Goal: Transaction & Acquisition: Register for event/course

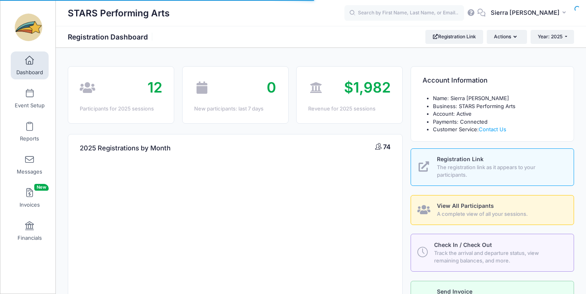
select select
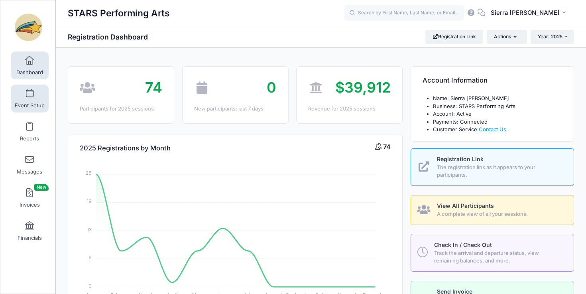
click at [32, 100] on link "Event Setup" at bounding box center [30, 98] width 38 height 28
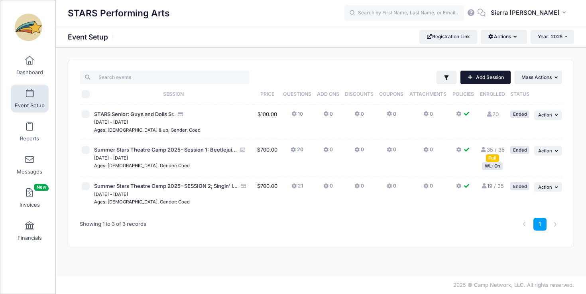
click at [481, 80] on link "Add Session" at bounding box center [485, 78] width 50 height 14
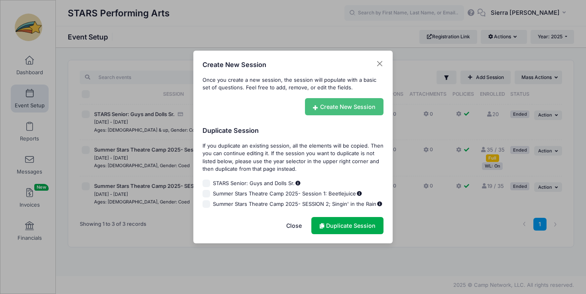
click at [363, 110] on link "Create New Session" at bounding box center [344, 106] width 79 height 17
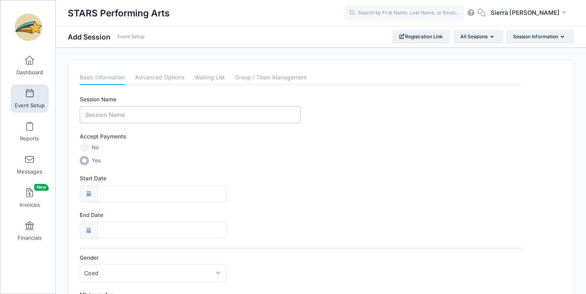
click at [164, 111] on input "Session Name" at bounding box center [190, 114] width 221 height 17
type input "Constellation: College Audition Cohort"
click at [84, 148] on input "No" at bounding box center [84, 147] width 9 height 9
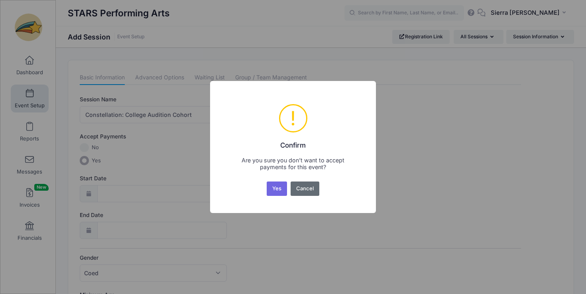
click at [311, 189] on button "Cancel" at bounding box center [304, 188] width 29 height 14
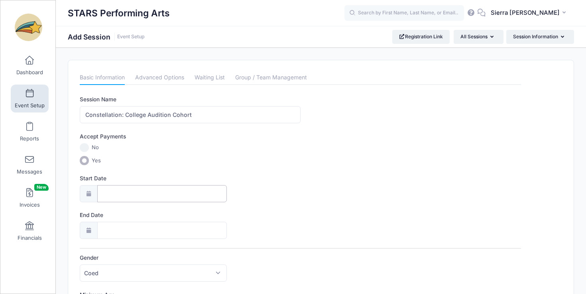
click at [124, 193] on input "Start Date" at bounding box center [162, 193] width 130 height 17
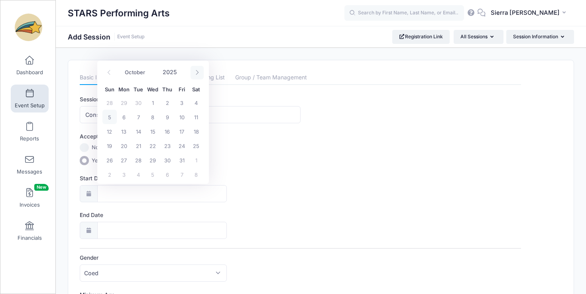
click at [197, 71] on icon at bounding box center [196, 72] width 5 height 5
select select "11"
click at [197, 71] on icon at bounding box center [196, 72] width 5 height 5
type input "2026"
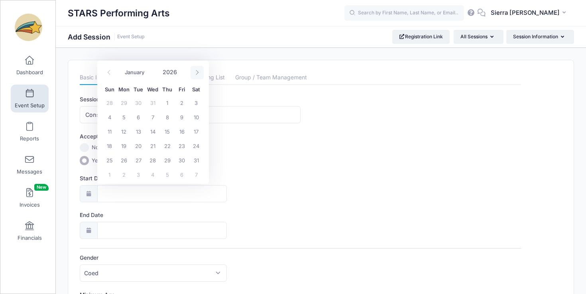
click at [197, 71] on icon at bounding box center [196, 72] width 5 height 5
select select "3"
click at [151, 103] on span "1" at bounding box center [152, 102] width 14 height 14
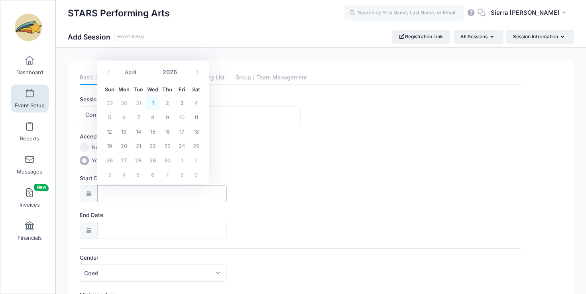
type input "04/01/2026"
type input "04/02/2026"
type input "2026"
select select "3"
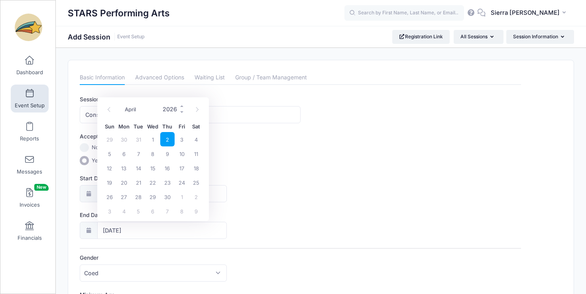
click at [173, 111] on input "2026" at bounding box center [172, 109] width 26 height 12
click at [181, 105] on span at bounding box center [182, 106] width 6 height 6
type input "2027"
click at [196, 197] on span "1" at bounding box center [196, 196] width 14 height 14
type input "05/01/2027"
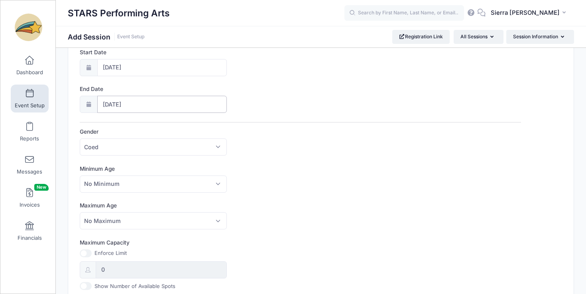
scroll to position [127, 0]
click at [214, 184] on span "No Minimum" at bounding box center [153, 183] width 147 height 17
click at [241, 200] on div "Session Name Constellation: College Audition Cohort Accept Payments No Yes Star…" at bounding box center [300, 237] width 441 height 537
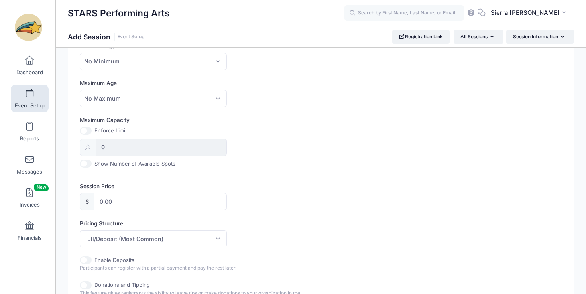
scroll to position [249, 0]
drag, startPoint x: 130, startPoint y: 204, endPoint x: 84, endPoint y: 203, distance: 46.2
click at [84, 203] on div "$ 0.00" at bounding box center [153, 200] width 147 height 17
click at [186, 222] on label "Pricing Structure" at bounding box center [190, 222] width 221 height 8
click at [80, 229] on select "Full/Deposit (Most Common) Payment Schedule" at bounding box center [80, 229] width 0 height 0
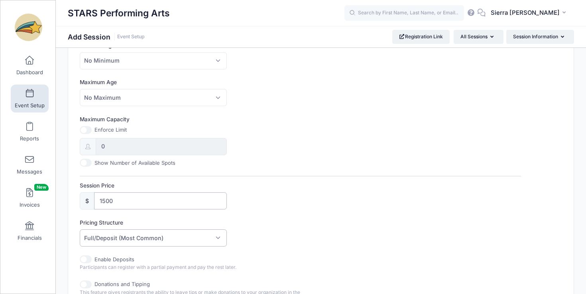
click at [145, 204] on input "1500" at bounding box center [160, 200] width 133 height 17
type input "1500.00"
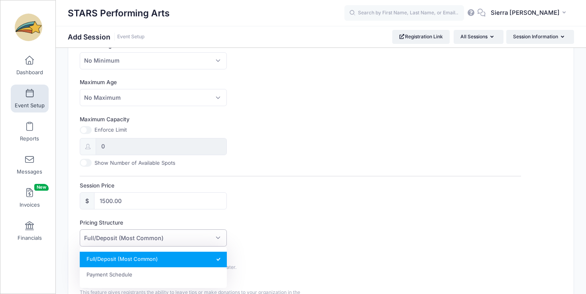
click at [192, 235] on span "Full/Deposit (Most Common)" at bounding box center [153, 237] width 147 height 17
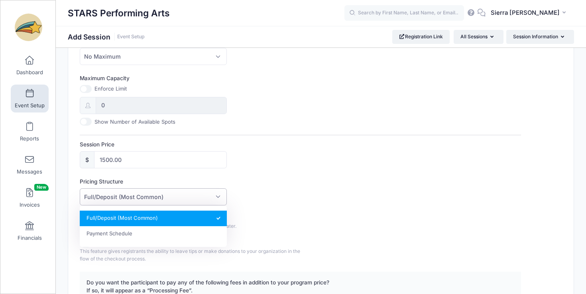
scroll to position [292, 0]
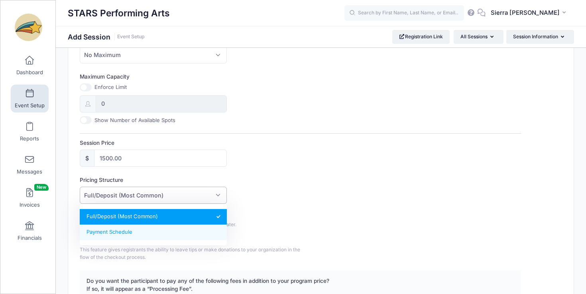
select select "fixed_installments"
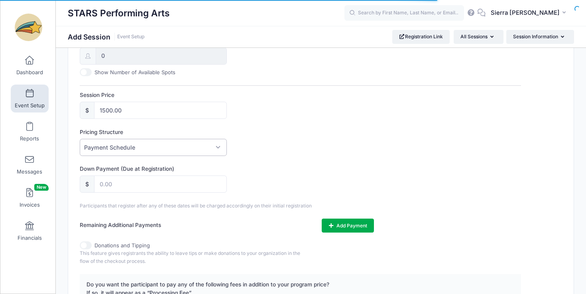
scroll to position [340, 0]
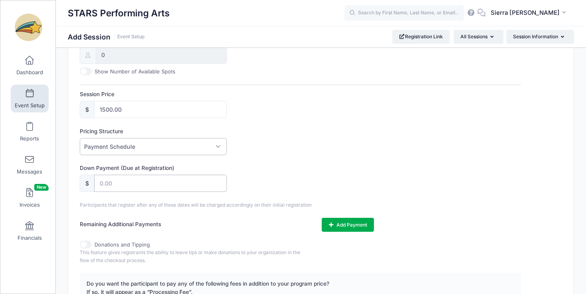
click at [135, 185] on input "text" at bounding box center [160, 183] width 133 height 17
type input "300"
click at [271, 157] on div "Session Name Constellation: College Audition Cohort Accept Payments No Yes Star…" at bounding box center [300, 49] width 441 height 589
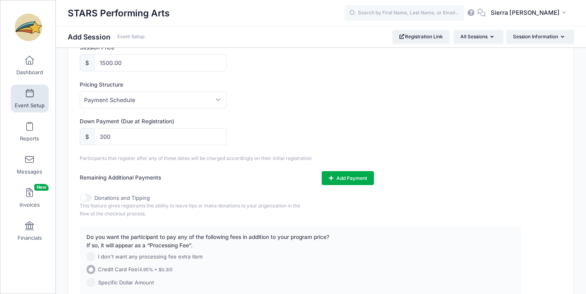
scroll to position [389, 0]
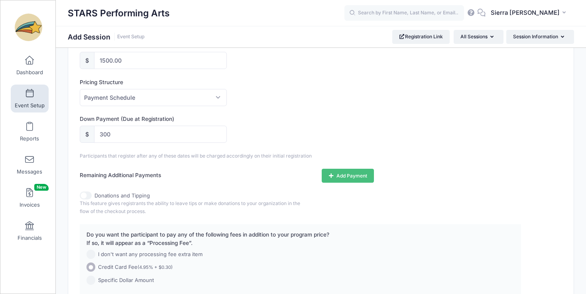
click at [336, 174] on button "Add Payment" at bounding box center [348, 176] width 52 height 14
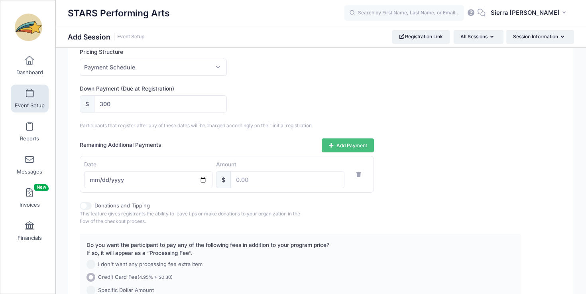
scroll to position [421, 0]
click at [253, 174] on input "number" at bounding box center [287, 178] width 114 height 17
type input "300"
click at [204, 182] on input "date" at bounding box center [148, 178] width 128 height 17
click at [202, 179] on input "date" at bounding box center [148, 178] width 128 height 17
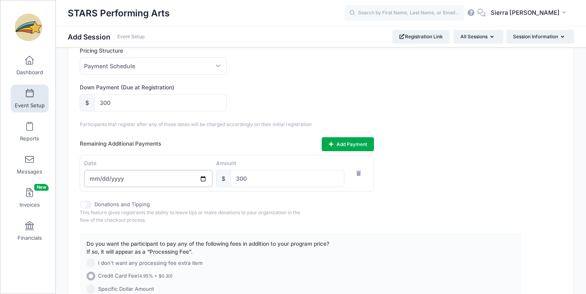
type input "2026-06-01"
click at [339, 143] on button "Add Payment" at bounding box center [348, 144] width 52 height 14
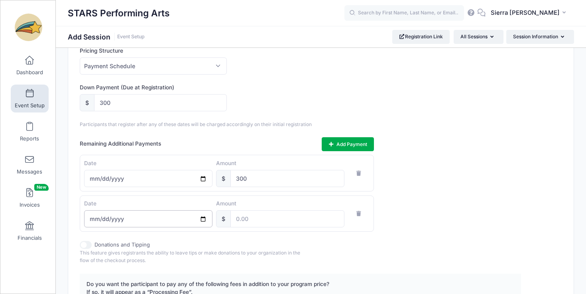
click at [202, 217] on input "date" at bounding box center [148, 218] width 128 height 17
type input "2026-08-01"
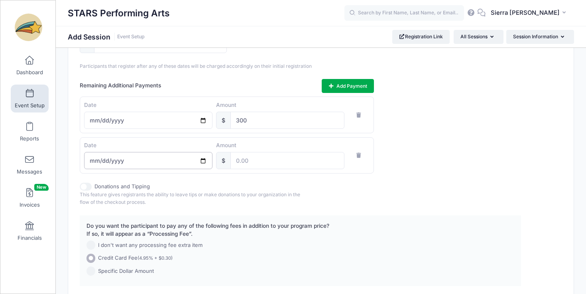
scroll to position [480, 0]
click at [254, 163] on input "number" at bounding box center [287, 159] width 114 height 17
type input "300"
click at [329, 85] on icon "button" at bounding box center [332, 85] width 6 height 0
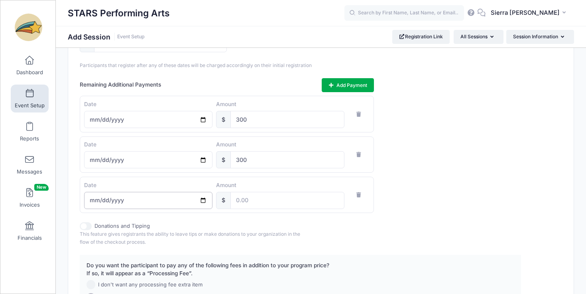
click at [139, 204] on input "date" at bounding box center [148, 200] width 128 height 17
click at [202, 200] on input "date" at bounding box center [148, 200] width 128 height 17
type input "2026-10-01"
click at [247, 203] on input "number" at bounding box center [287, 200] width 114 height 17
type input "300"
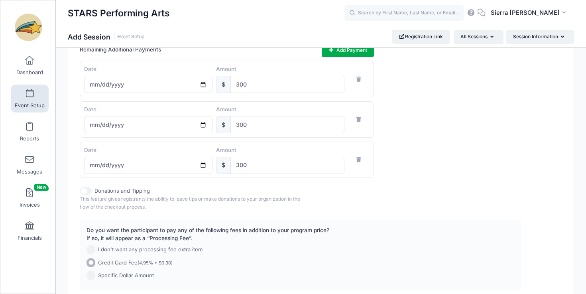
scroll to position [516, 0]
click at [335, 49] on button "Add Payment" at bounding box center [348, 49] width 52 height 14
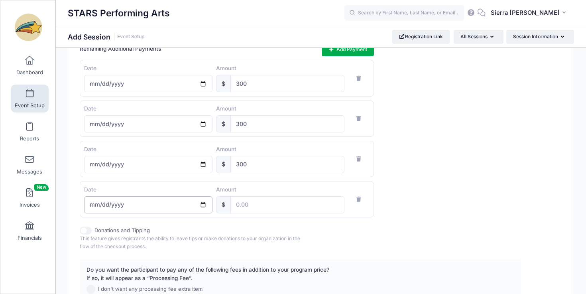
click at [208, 205] on input "date" at bounding box center [148, 204] width 128 height 17
click at [200, 201] on input "date" at bounding box center [148, 204] width 128 height 17
type input "2025-12-01"
click at [253, 205] on input "number" at bounding box center [287, 204] width 114 height 17
type input "300"
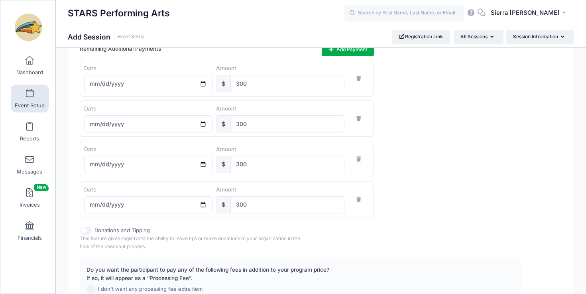
click at [381, 192] on div "Remaining Additional Payments Add Payment Date 2026-06-01 Amount $ 300 Date 202…" at bounding box center [300, 129] width 441 height 175
click at [344, 55] on button "Add Payment" at bounding box center [348, 49] width 52 height 14
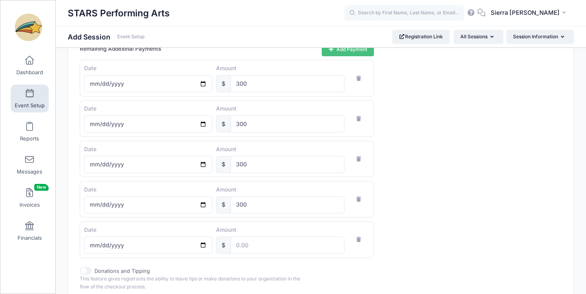
scroll to position [541, 0]
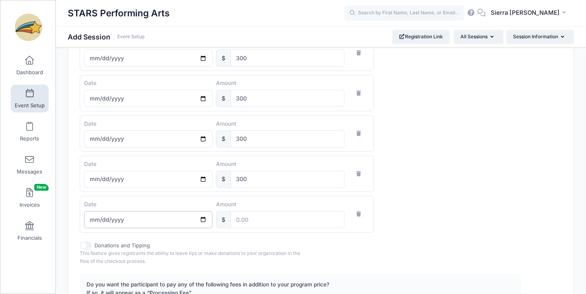
click at [204, 219] on input "date" at bounding box center [148, 219] width 128 height 17
type input "2027-02-01"
click at [273, 219] on input "number" at bounding box center [287, 219] width 114 height 17
type input "300"
click at [288, 244] on div "Donations and Tipping" at bounding box center [190, 245] width 221 height 8
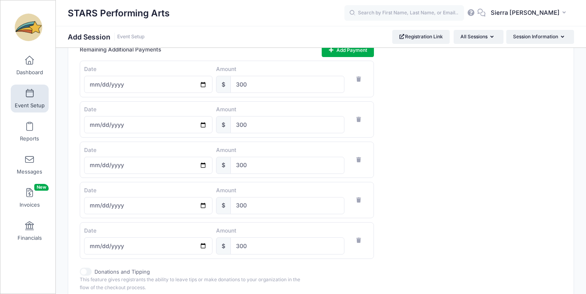
scroll to position [513, 0]
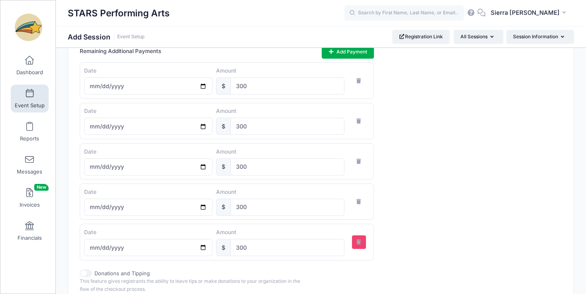
click at [359, 241] on icon "button" at bounding box center [359, 241] width 6 height 5
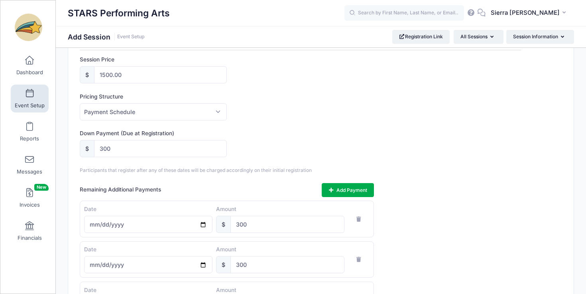
scroll to position [375, 0]
click at [218, 117] on span "Payment Schedule" at bounding box center [153, 112] width 147 height 17
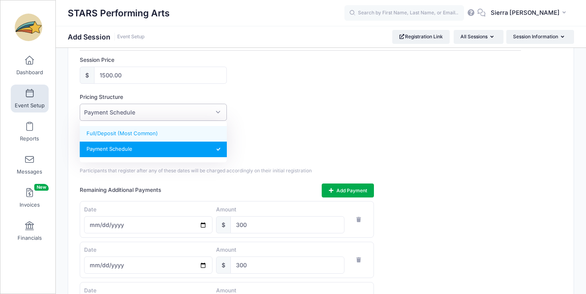
select select "default"
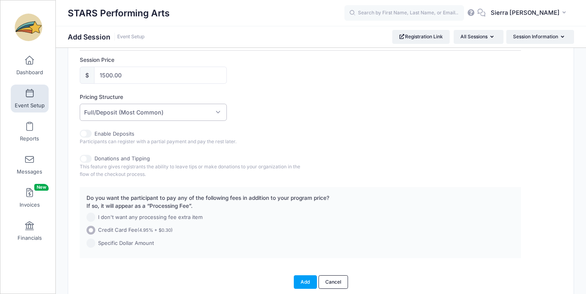
click at [86, 136] on input "Enable Deposits" at bounding box center [86, 133] width 12 height 8
checkbox input "true"
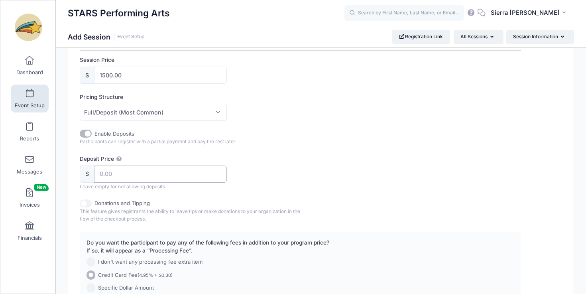
click at [127, 176] on input "Deposit Price" at bounding box center [160, 173] width 133 height 17
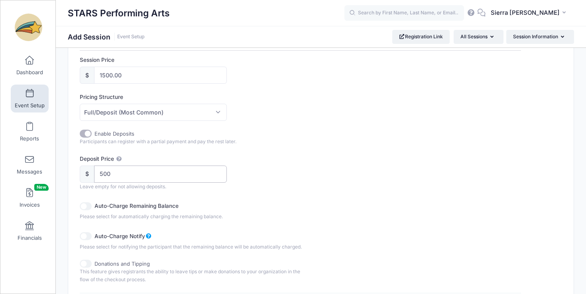
type input "500"
click at [229, 190] on div "Enable Deposits Participants can register with a partial payment and pay the re…" at bounding box center [300, 189] width 441 height 121
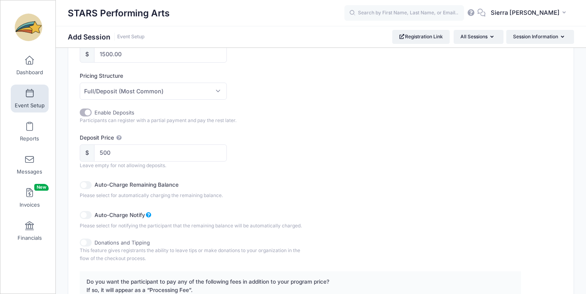
scroll to position [396, 0]
click at [87, 182] on input "Auto-Charge Remaining Balance" at bounding box center [86, 184] width 12 height 8
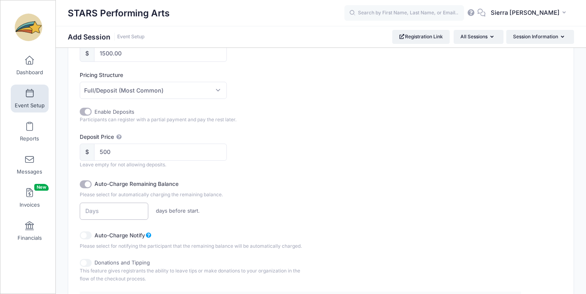
click at [102, 207] on input "number" at bounding box center [114, 210] width 69 height 17
click at [166, 212] on label "days before start." at bounding box center [178, 211] width 52 height 8
click at [86, 181] on input "Auto-Charge Remaining Balance" at bounding box center [86, 184] width 12 height 8
checkbox input "false"
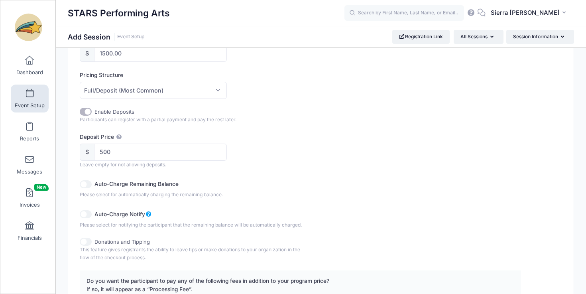
click at [86, 213] on input "Auto-Charge Notify" at bounding box center [86, 214] width 12 height 8
checkbox input "false"
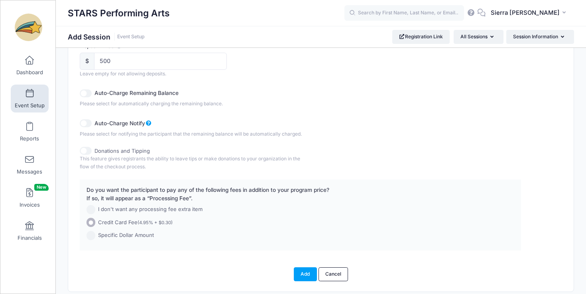
scroll to position [515, 0]
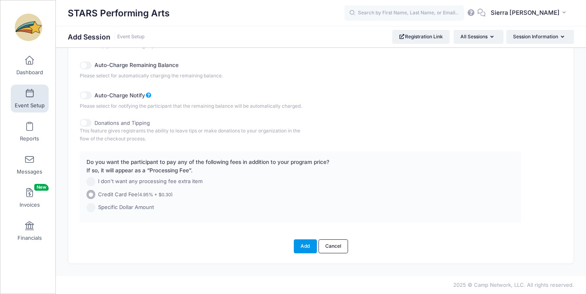
click at [301, 245] on button "Add" at bounding box center [305, 246] width 23 height 14
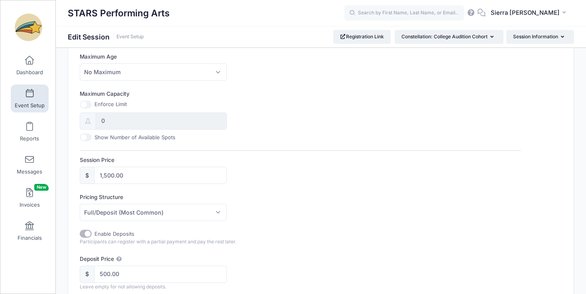
scroll to position [276, 0]
click at [149, 114] on input "0" at bounding box center [161, 119] width 131 height 17
drag, startPoint x: 131, startPoint y: 127, endPoint x: 102, endPoint y: 116, distance: 31.2
click at [102, 116] on input "0" at bounding box center [161, 119] width 131 height 17
click at [111, 118] on input "0" at bounding box center [161, 119] width 131 height 17
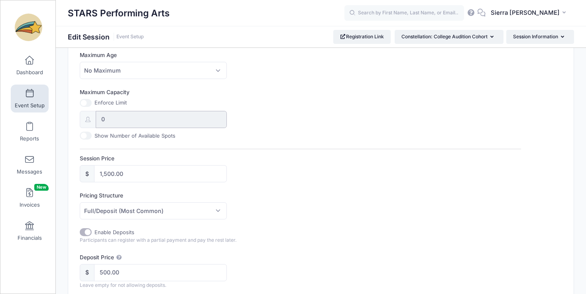
click at [106, 121] on input "0" at bounding box center [161, 119] width 131 height 17
click at [102, 118] on input "0" at bounding box center [161, 119] width 131 height 17
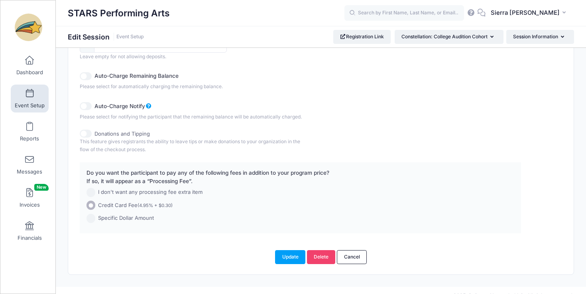
scroll to position [515, 0]
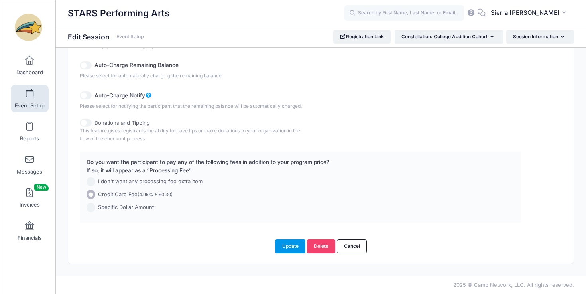
click at [284, 245] on button "Update" at bounding box center [290, 246] width 30 height 14
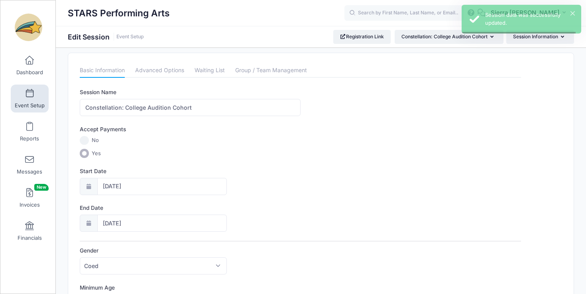
scroll to position [0, 0]
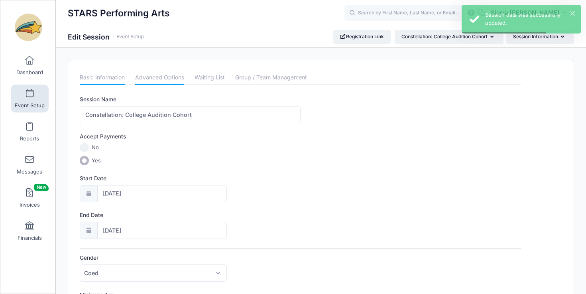
click at [161, 74] on link "Advanced Options" at bounding box center [159, 78] width 49 height 14
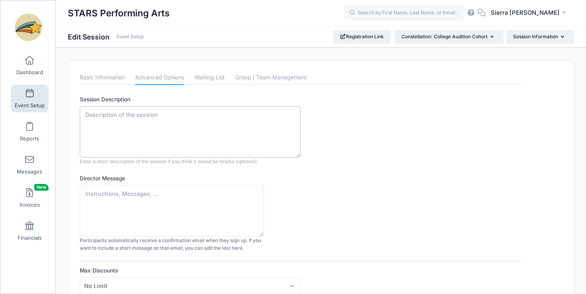
click at [203, 127] on textarea "Session Description" at bounding box center [190, 131] width 221 height 51
paste textarea "Tackle your musical theatre or acting college audition journey with the support…"
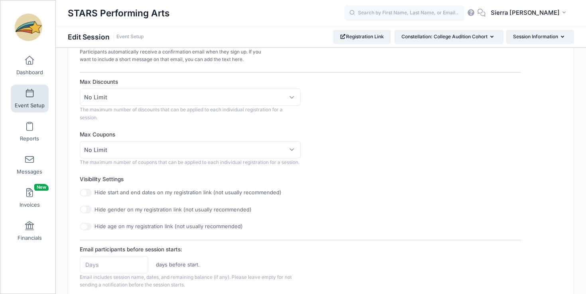
scroll to position [193, 0]
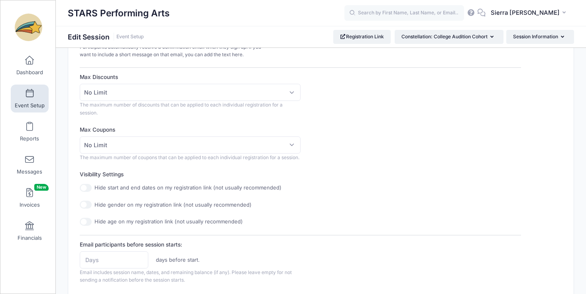
type textarea "Tackle your musical theatre or acting college audition journey with the support…"
click at [288, 147] on span "No Limit" at bounding box center [190, 144] width 221 height 17
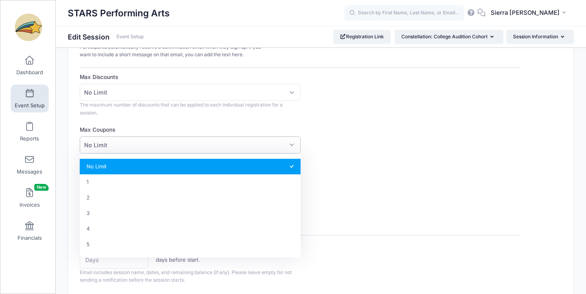
click at [288, 147] on span "No Limit" at bounding box center [190, 144] width 221 height 17
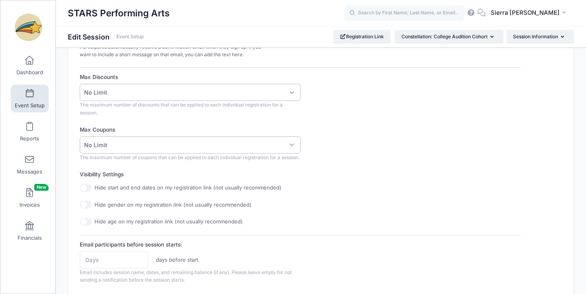
click at [291, 96] on span "No Limit" at bounding box center [190, 92] width 221 height 17
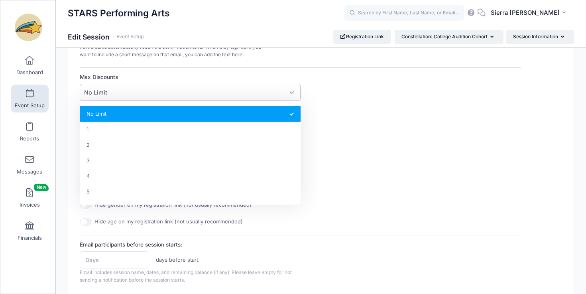
click at [291, 96] on span "No Limit" at bounding box center [190, 92] width 221 height 17
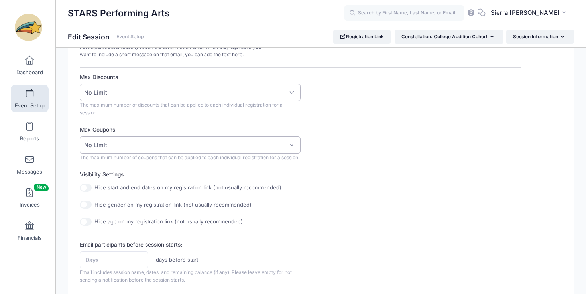
click at [289, 151] on span "No Limit" at bounding box center [190, 144] width 221 height 17
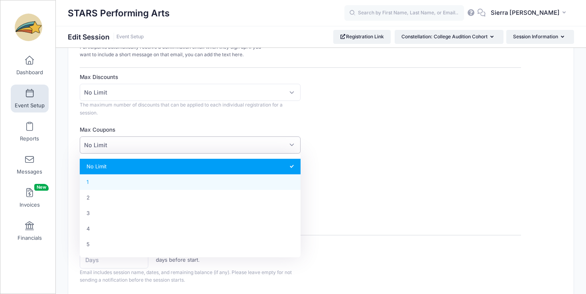
select select "1"
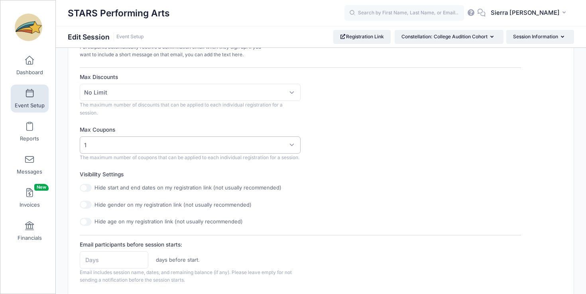
click at [256, 155] on span "The maximum number of coupons that can be applied to each individual registrati…" at bounding box center [190, 157] width 220 height 6
click at [279, 148] on span "1" at bounding box center [190, 144] width 221 height 17
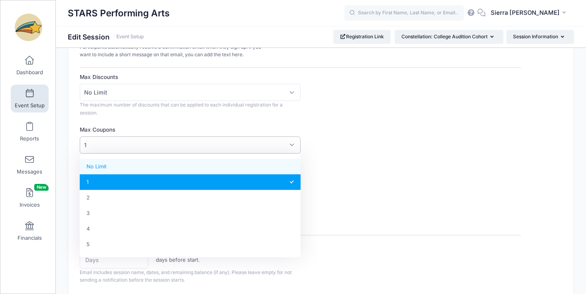
select select
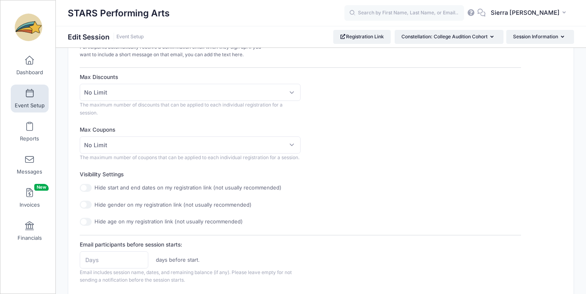
click at [264, 169] on div "Session Description Tackle your musical theatre or acting college audition jour…" at bounding box center [300, 260] width 441 height 717
click at [89, 208] on input "Hide gender on my registration link (not usually recommended)" at bounding box center [86, 204] width 12 height 8
checkbox input "true"
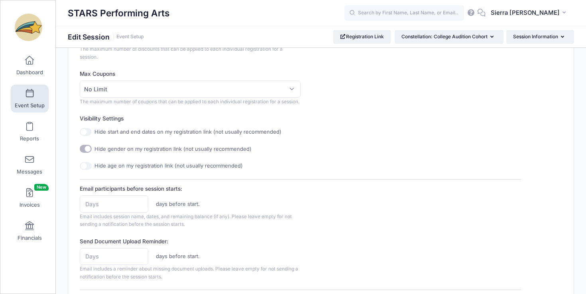
scroll to position [288, 0]
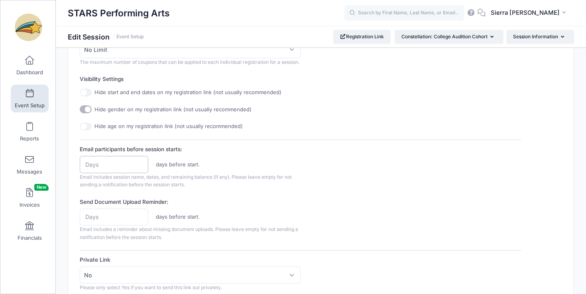
click at [134, 173] on input "Email participants before session starts:" at bounding box center [114, 164] width 69 height 17
click at [232, 182] on div "days before start. Email includes session name, dates, and remaining balance (i…" at bounding box center [190, 172] width 221 height 33
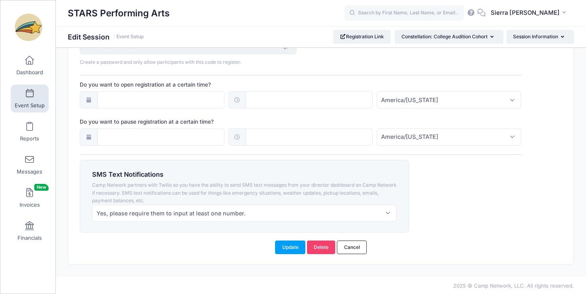
scroll to position [585, 0]
click at [298, 249] on button "Update" at bounding box center [290, 246] width 30 height 14
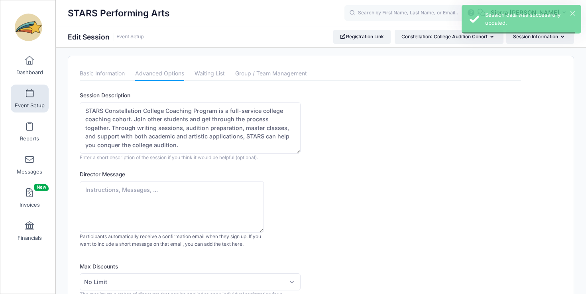
scroll to position [0, 0]
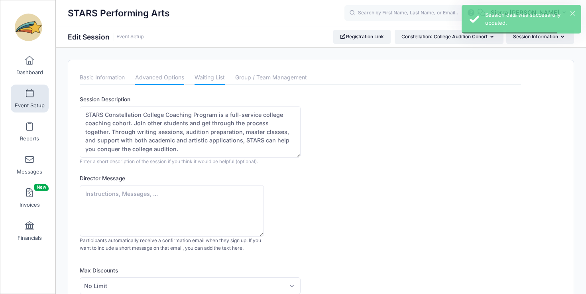
click at [219, 77] on link "Waiting List" at bounding box center [209, 78] width 30 height 14
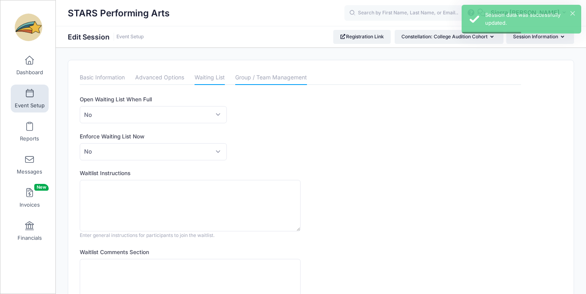
click at [238, 84] on link "Group / Team Management" at bounding box center [271, 78] width 72 height 14
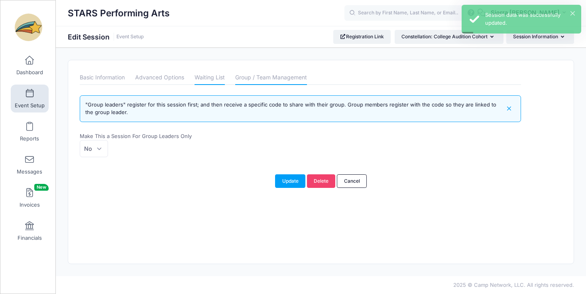
click at [210, 80] on link "Waiting List" at bounding box center [209, 78] width 30 height 14
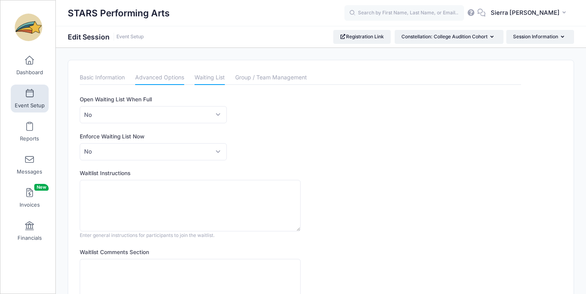
click at [172, 76] on link "Advanced Options" at bounding box center [159, 78] width 49 height 14
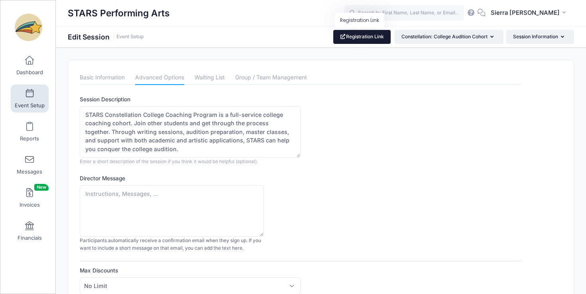
click at [340, 35] on span at bounding box center [343, 36] width 6 height 5
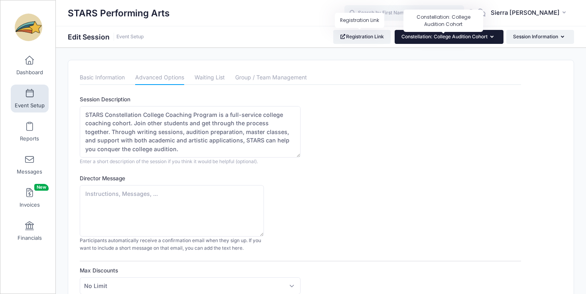
click at [450, 37] on span "Constellation: College Audition Cohort" at bounding box center [444, 36] width 86 height 6
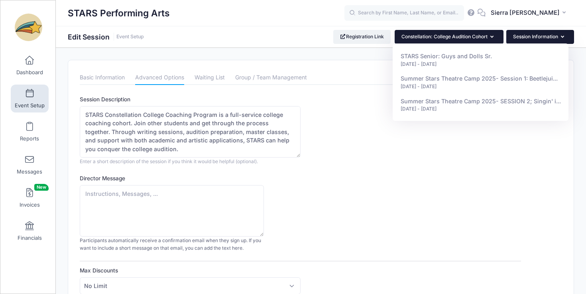
click at [524, 37] on button "Session Information" at bounding box center [540, 37] width 68 height 14
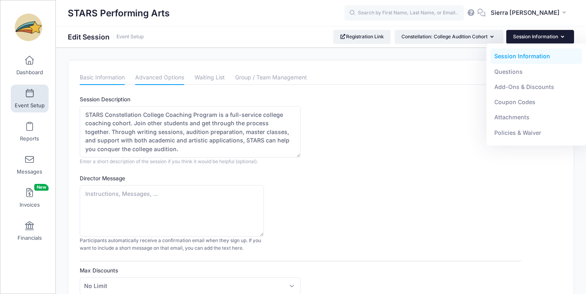
click at [115, 78] on link "Basic Information" at bounding box center [102, 78] width 45 height 14
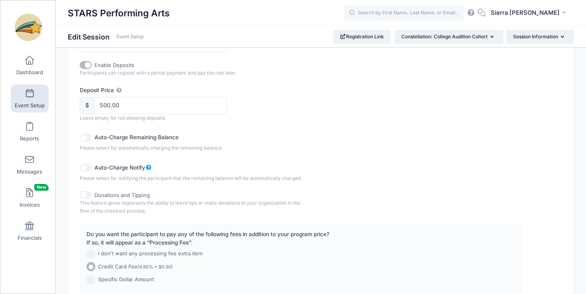
scroll to position [515, 0]
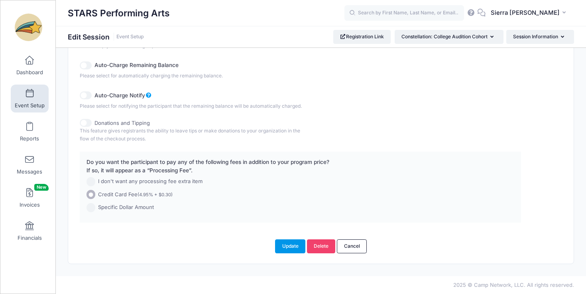
click at [293, 245] on button "Update" at bounding box center [290, 246] width 30 height 14
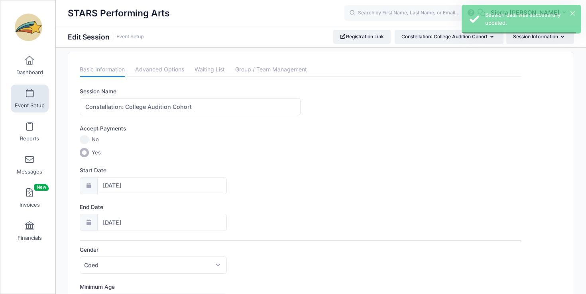
scroll to position [0, 0]
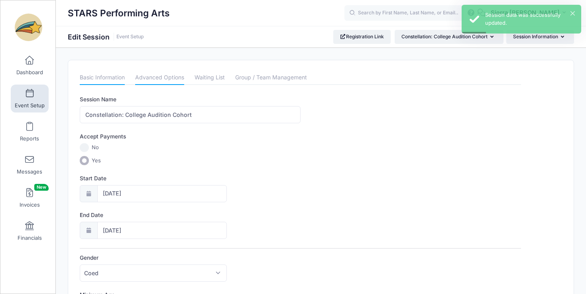
click at [158, 80] on link "Advanced Options" at bounding box center [159, 78] width 49 height 14
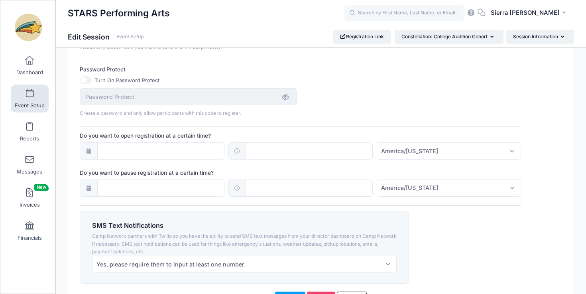
scroll to position [529, 0]
click at [161, 159] on input "Do you want to open registration at a certain time?" at bounding box center [160, 150] width 127 height 17
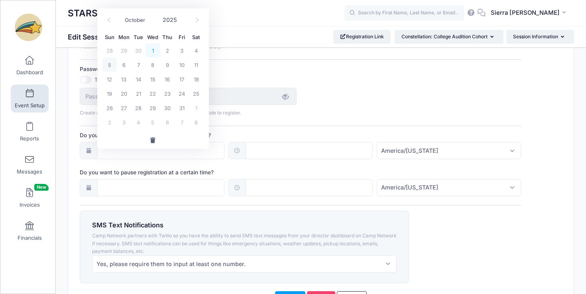
click at [154, 49] on span "1" at bounding box center [152, 50] width 14 height 14
type input "10/01/2025"
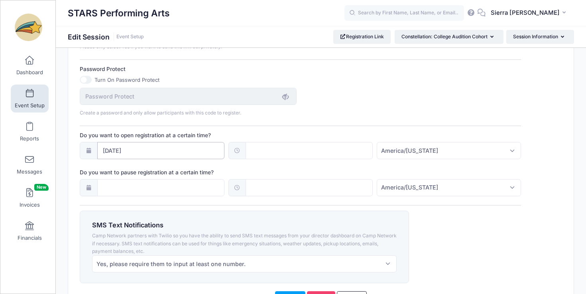
scroll to position [588, 0]
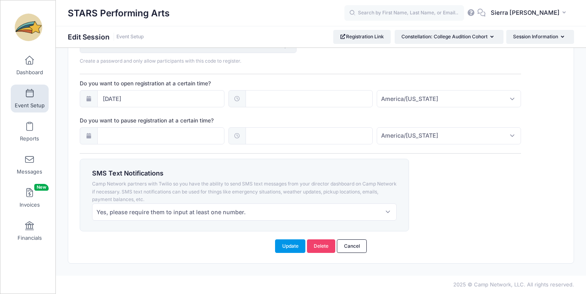
click at [284, 251] on button "Update" at bounding box center [290, 246] width 30 height 14
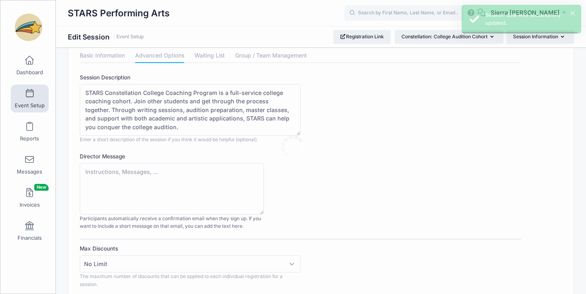
scroll to position [0, 0]
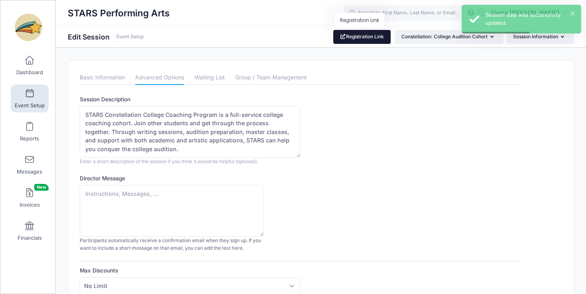
click at [353, 40] on link "Registration Link" at bounding box center [362, 37] width 58 height 14
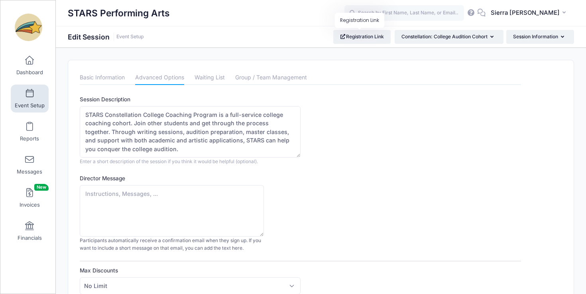
click at [32, 98] on link "Event Setup" at bounding box center [30, 98] width 38 height 28
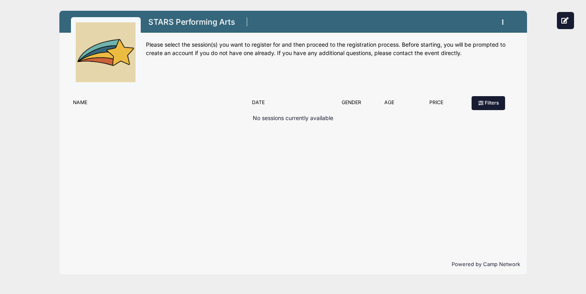
click at [496, 99] on button "Filters" at bounding box center [487, 103] width 33 height 14
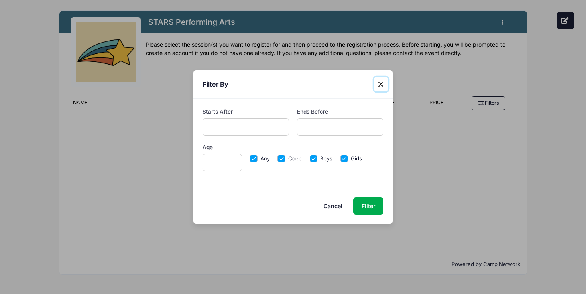
click at [381, 84] on button "Close" at bounding box center [381, 84] width 14 height 14
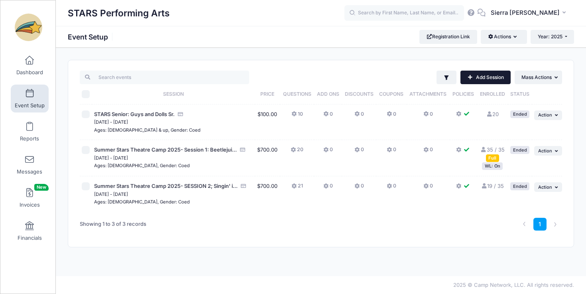
click at [496, 76] on link "Add Session" at bounding box center [485, 78] width 50 height 14
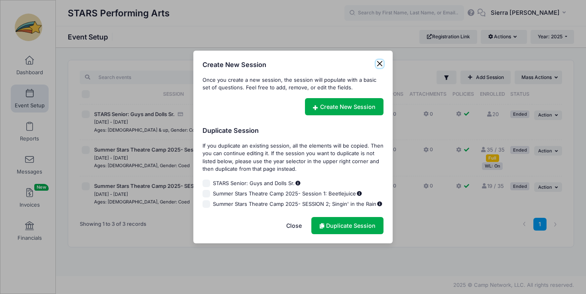
click at [379, 64] on button "Close" at bounding box center [380, 64] width 8 height 8
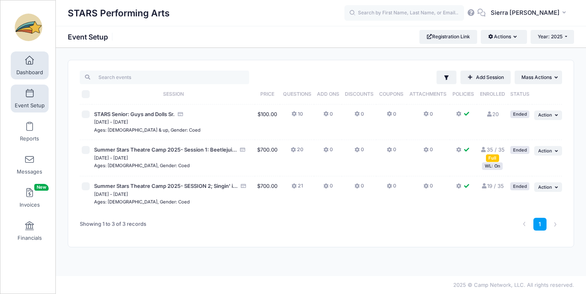
click at [32, 69] on link "Dashboard" at bounding box center [30, 65] width 38 height 28
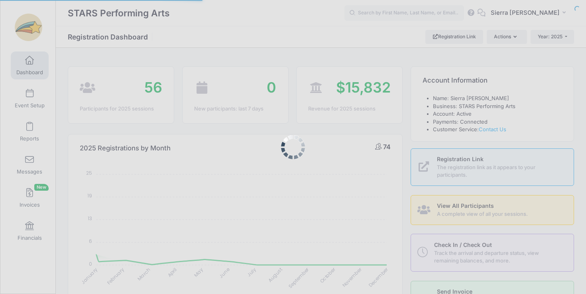
select select
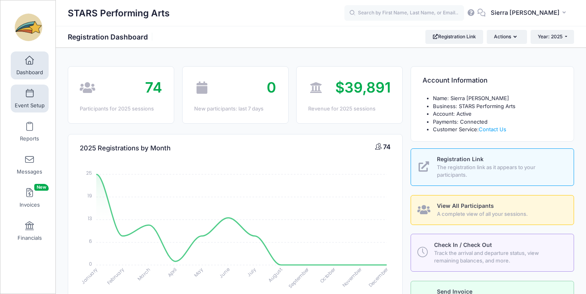
click at [34, 106] on span "Event Setup" at bounding box center [30, 105] width 30 height 7
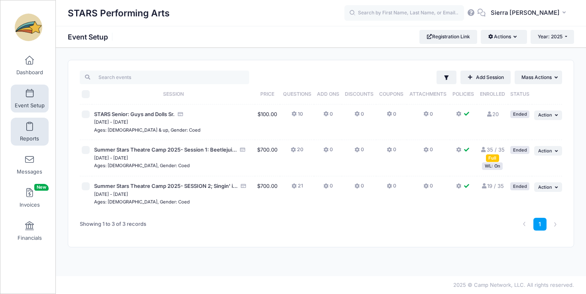
click at [35, 122] on link "Reports" at bounding box center [30, 132] width 38 height 28
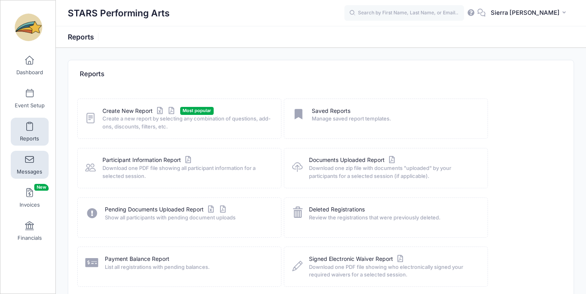
click at [29, 155] on span at bounding box center [29, 159] width 0 height 9
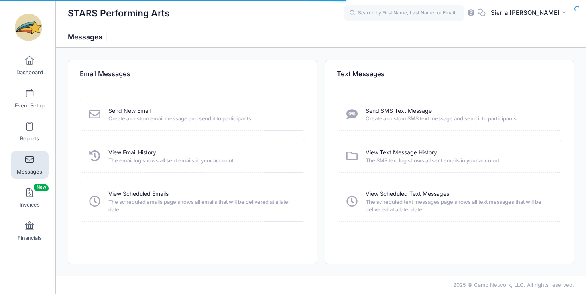
click at [32, 173] on span "Messages" at bounding box center [29, 171] width 25 height 7
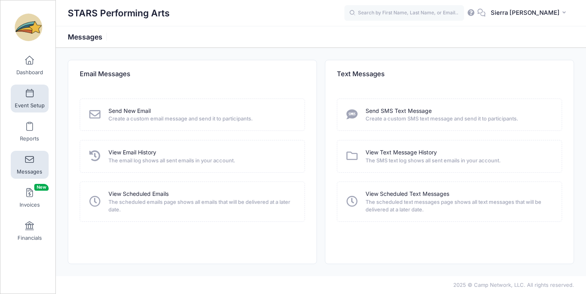
click at [37, 100] on link "Event Setup" at bounding box center [30, 98] width 38 height 28
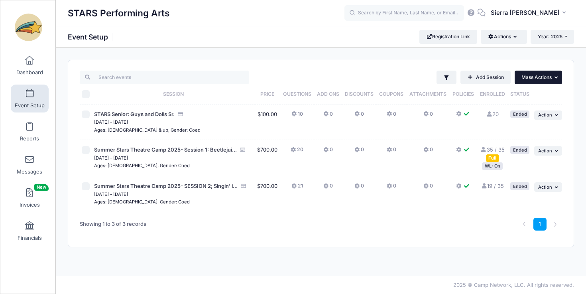
click at [537, 82] on button "... Mass Actions" at bounding box center [537, 78] width 47 height 14
click at [485, 83] on link "Add Session" at bounding box center [485, 78] width 50 height 14
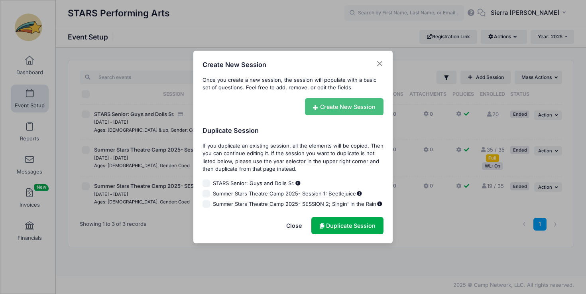
click at [359, 108] on link "Create New Session" at bounding box center [344, 106] width 79 height 17
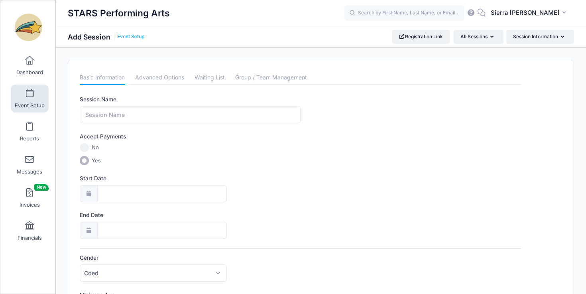
click at [129, 39] on link "Event Setup" at bounding box center [130, 37] width 27 height 6
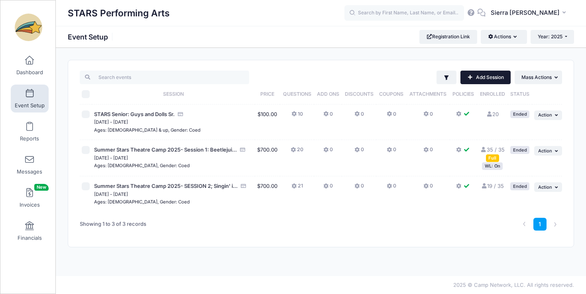
click at [481, 74] on link "Add Session" at bounding box center [485, 78] width 50 height 14
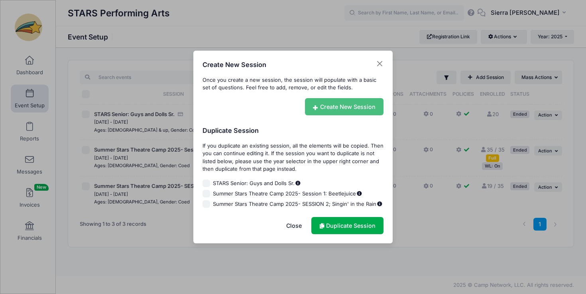
click at [351, 109] on link "Create New Session" at bounding box center [344, 106] width 79 height 17
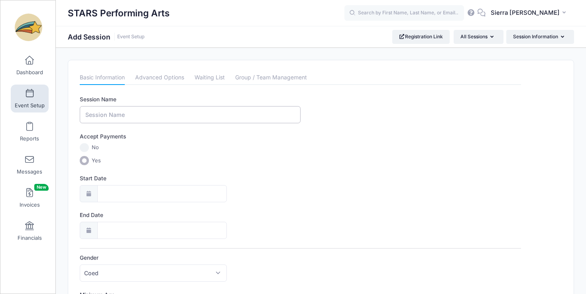
click at [140, 115] on input "Session Name" at bounding box center [190, 114] width 221 height 17
type input "Constellation: College Audition Cohort"
click at [84, 149] on input "No" at bounding box center [84, 147] width 9 height 9
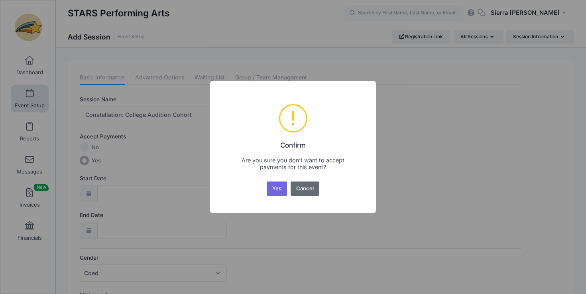
click at [303, 190] on button "Cancel" at bounding box center [304, 188] width 29 height 14
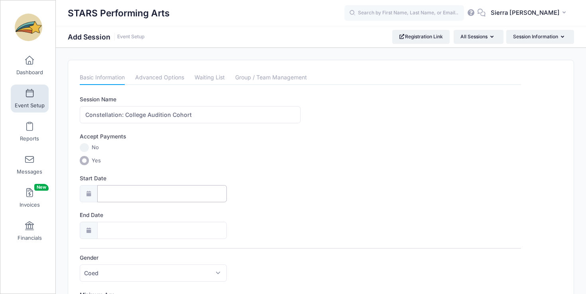
click at [167, 190] on input "Start Date" at bounding box center [162, 193] width 130 height 17
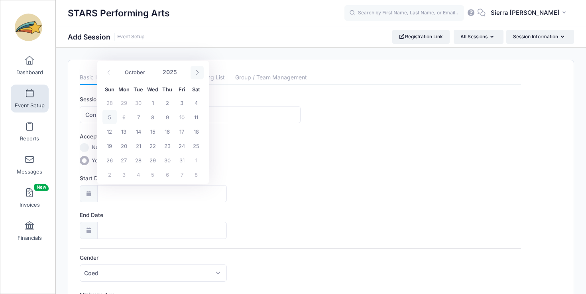
click at [199, 77] on span at bounding box center [196, 73] width 13 height 14
select select "11"
click at [199, 77] on span at bounding box center [196, 73] width 13 height 14
type input "2026"
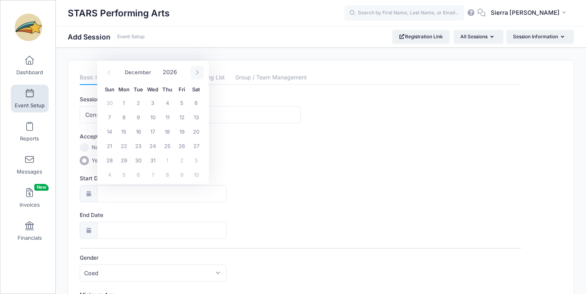
click at [199, 77] on span at bounding box center [196, 73] width 13 height 14
select select "3"
click at [152, 104] on span "1" at bounding box center [152, 102] width 14 height 14
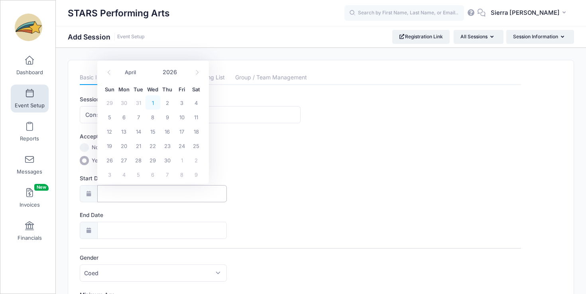
type input "04/01/2026"
type input "04/02/2026"
type input "2026"
select select "3"
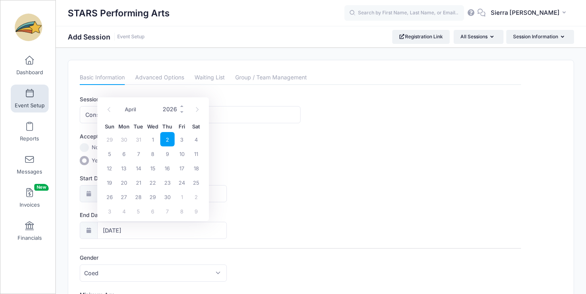
click at [167, 108] on input "2026" at bounding box center [172, 109] width 26 height 12
click at [180, 106] on span at bounding box center [182, 106] width 6 height 6
type input "2027"
click at [184, 195] on span "30" at bounding box center [182, 196] width 14 height 14
type input "04/30/2027"
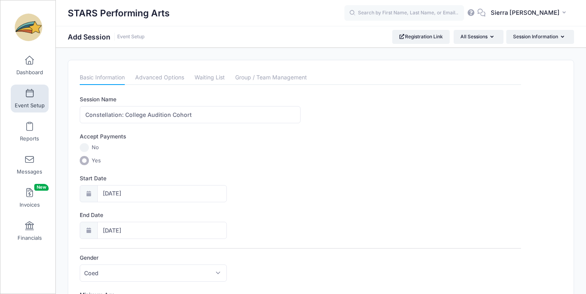
click at [250, 214] on label "End Date" at bounding box center [190, 215] width 221 height 8
click at [227, 222] on input "04/30/2027" at bounding box center [162, 230] width 130 height 17
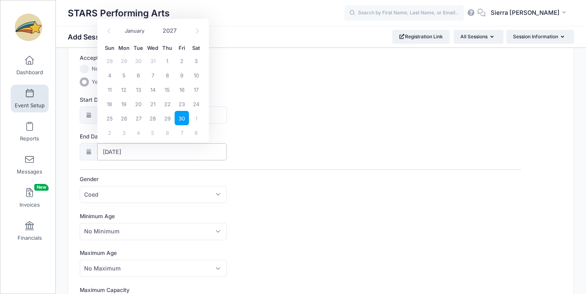
scroll to position [82, 0]
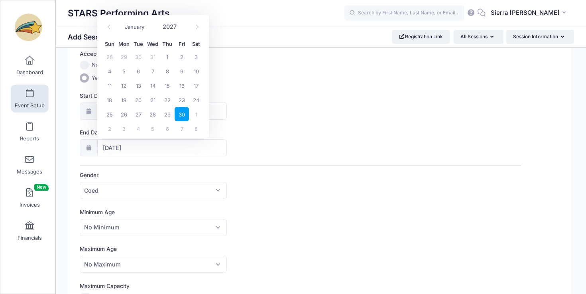
click at [266, 222] on div "Minimum Age No Minimum 1 2 3 4 5 6 7 8 9 10 11 12 13 14 15 16 17 18 19 20 21 22…" at bounding box center [300, 222] width 441 height 28
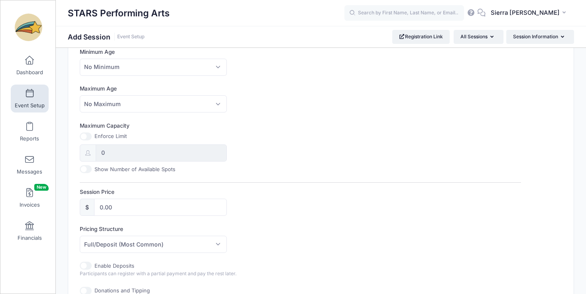
scroll to position [247, 0]
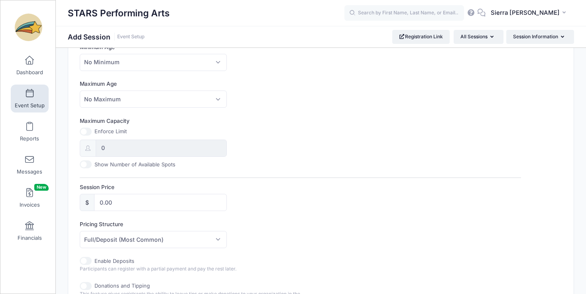
click at [84, 134] on input "Maximum Capacity" at bounding box center [86, 131] width 12 height 8
checkbox input "false"
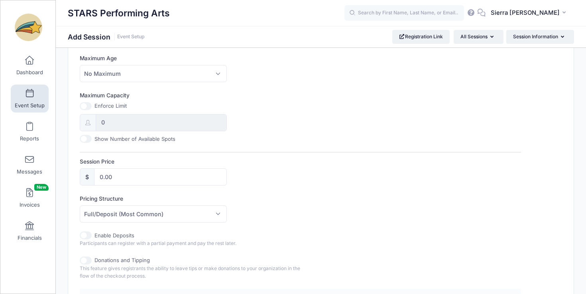
scroll to position [278, 0]
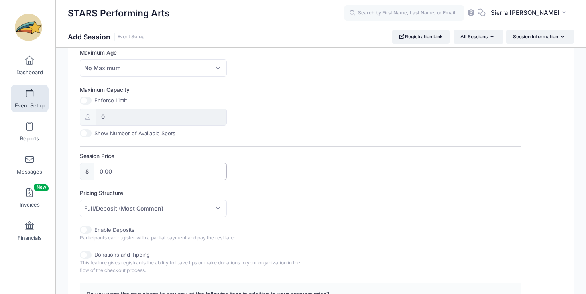
drag, startPoint x: 165, startPoint y: 166, endPoint x: 97, endPoint y: 167, distance: 67.8
click at [97, 167] on input "0.00" at bounding box center [160, 171] width 133 height 17
drag, startPoint x: 118, startPoint y: 172, endPoint x: 84, endPoint y: 172, distance: 33.5
click at [85, 172] on div "$ 0.00" at bounding box center [153, 171] width 147 height 17
click at [235, 175] on div "Session Price $ 1500" at bounding box center [300, 166] width 441 height 28
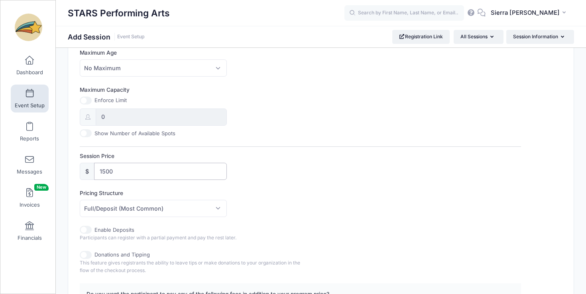
click at [138, 172] on input "1500" at bounding box center [160, 171] width 133 height 17
type input "1500.00"
click at [252, 183] on div "Session Name Constellation: College Audition Cohort Accept Payments No Yes Star…" at bounding box center [300, 85] width 441 height 537
click at [202, 202] on span "Full/Deposit (Most Common)" at bounding box center [153, 208] width 147 height 17
click at [90, 229] on input "Enable Deposits" at bounding box center [86, 230] width 12 height 8
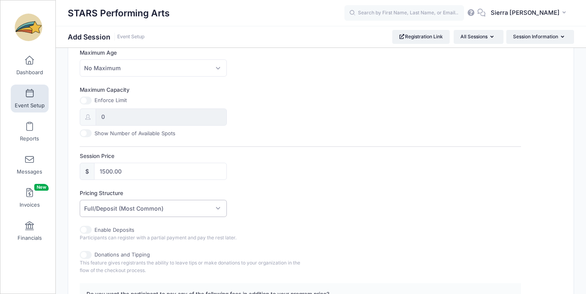
checkbox input "true"
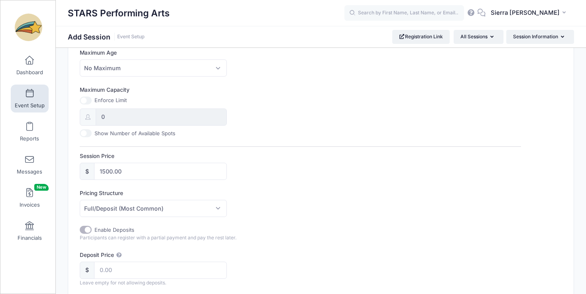
scroll to position [341, 0]
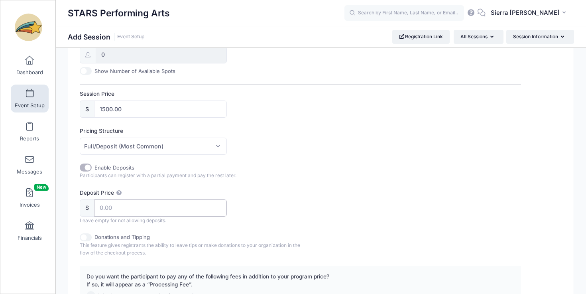
click at [121, 201] on input "Deposit Price" at bounding box center [160, 207] width 133 height 17
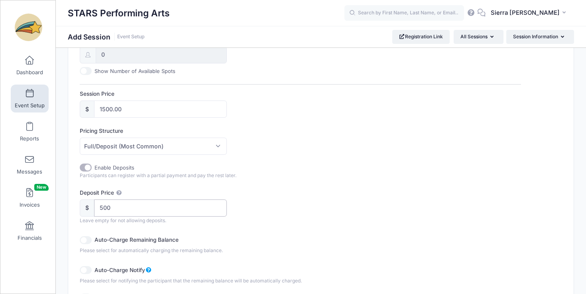
type input "500"
click at [257, 204] on div "Deposit Price $ 500 Leave empty for not allowing deposits." at bounding box center [300, 205] width 441 height 35
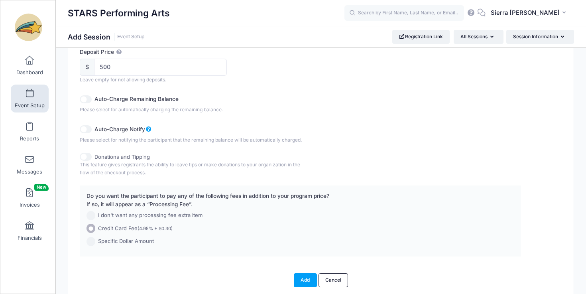
scroll to position [485, 0]
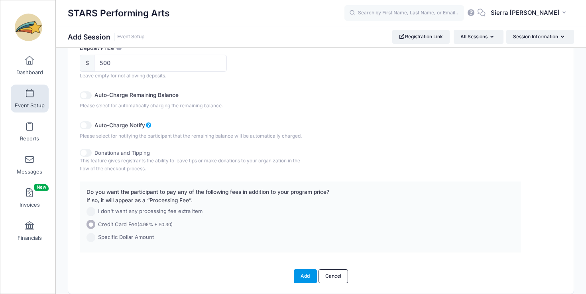
click at [303, 274] on button "Add" at bounding box center [305, 276] width 23 height 14
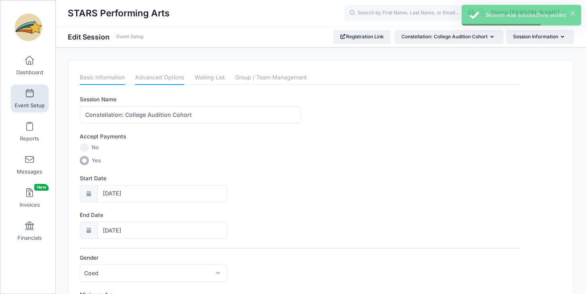
click at [171, 80] on link "Advanced Options" at bounding box center [159, 78] width 49 height 14
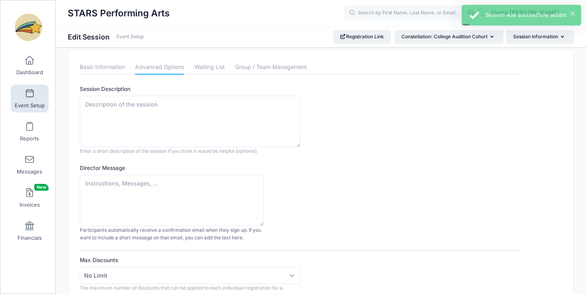
scroll to position [11, 0]
click at [191, 98] on textarea "Session Description" at bounding box center [190, 120] width 221 height 51
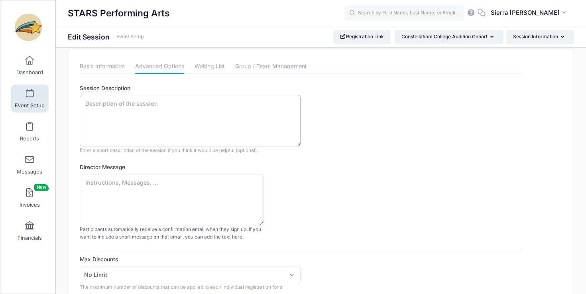
paste textarea "Tackle your musical theatre or acting college audition journey with the support…"
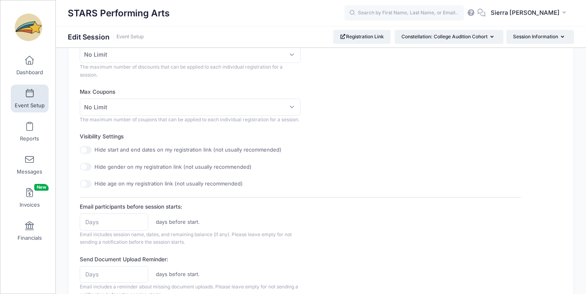
scroll to position [233, 0]
type textarea "Tackle your musical theatre or acting college audition journey with the support…"
click at [87, 169] on input "Hide gender on my registration link (not usually recommended)" at bounding box center [86, 165] width 12 height 8
checkbox input "true"
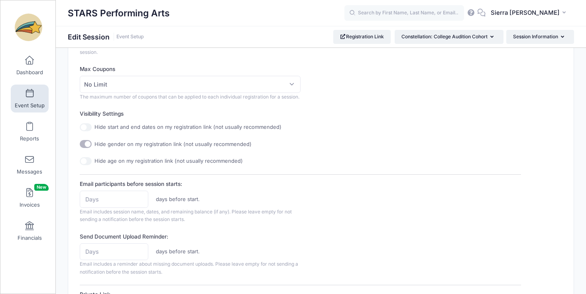
scroll to position [258, 0]
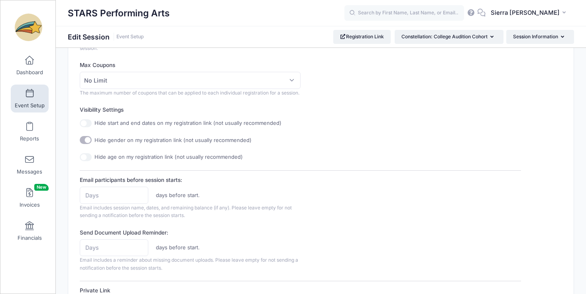
click at [90, 161] on input "Hide age on my registration link (not usually recommended)" at bounding box center [86, 157] width 12 height 8
checkbox input "true"
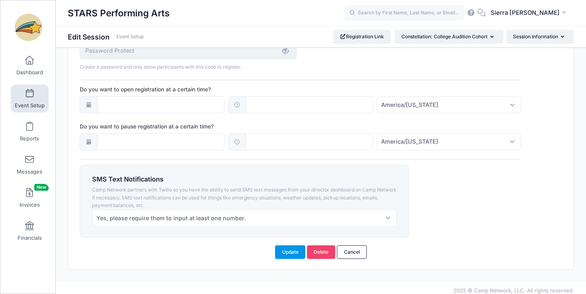
click at [290, 259] on button "Update" at bounding box center [290, 252] width 30 height 14
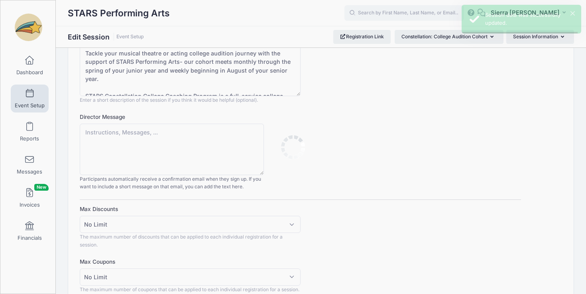
scroll to position [0, 0]
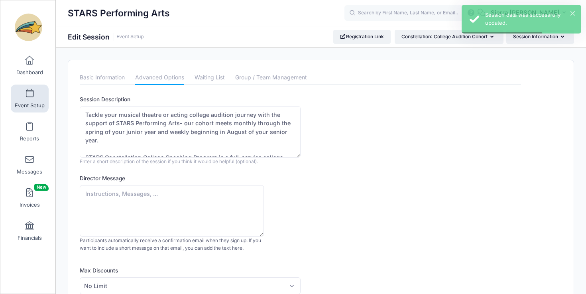
click at [217, 80] on link "Waiting List" at bounding box center [209, 78] width 30 height 14
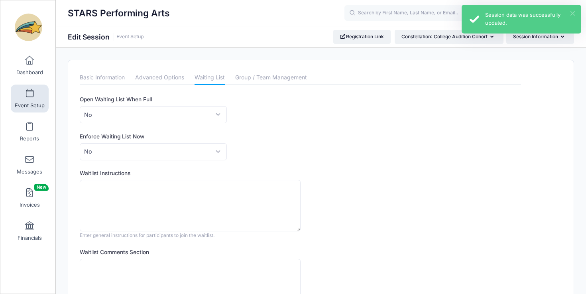
click at [573, 11] on button "×" at bounding box center [572, 13] width 4 height 4
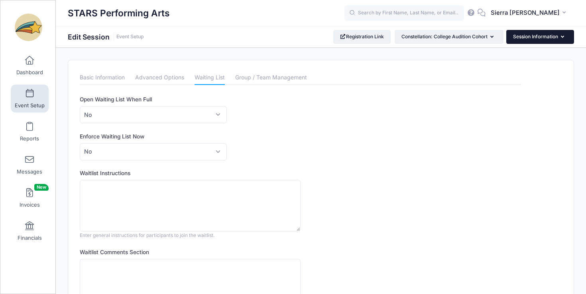
click at [541, 35] on button "Session Information" at bounding box center [540, 37] width 68 height 14
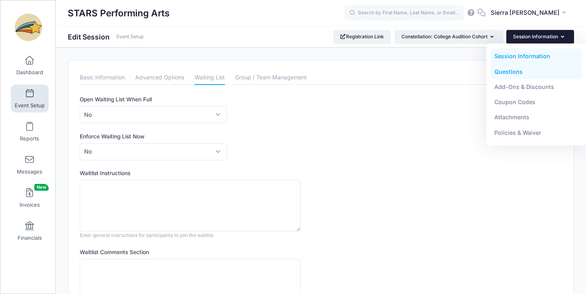
click at [520, 69] on link "Questions" at bounding box center [536, 71] width 92 height 15
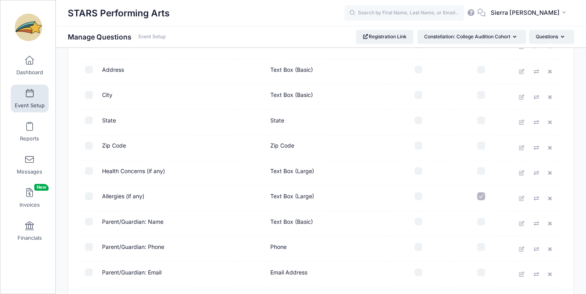
scroll to position [168, 0]
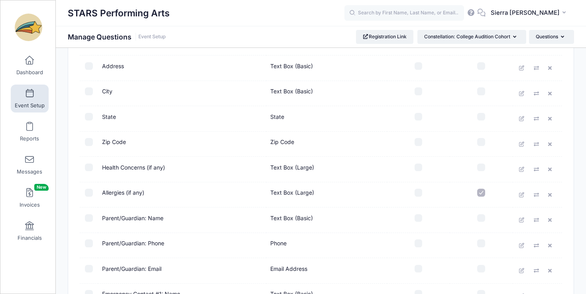
click at [90, 216] on input "checkbox" at bounding box center [89, 218] width 8 height 8
checkbox input "true"
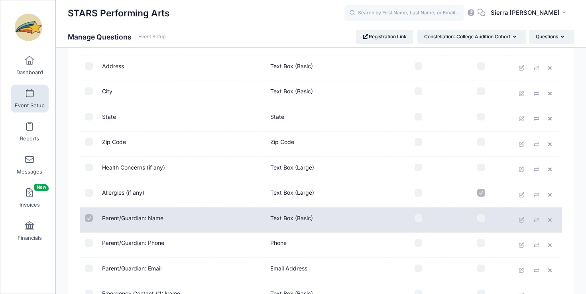
click at [420, 220] on input "checkbox" at bounding box center [418, 218] width 8 height 8
checkbox input "true"
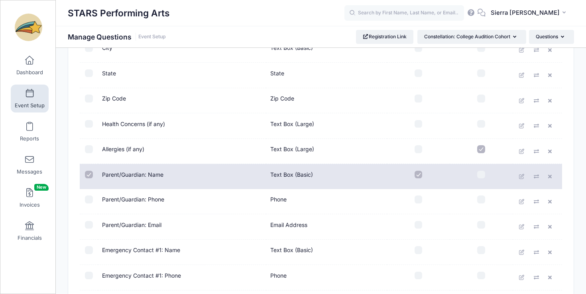
scroll to position [213, 0]
click at [89, 198] on input "checkbox" at bounding box center [89, 198] width 8 height 8
checkbox input "true"
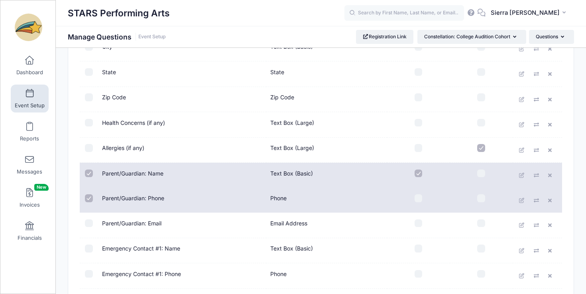
click at [90, 223] on input "checkbox" at bounding box center [89, 223] width 8 height 8
checkbox input "true"
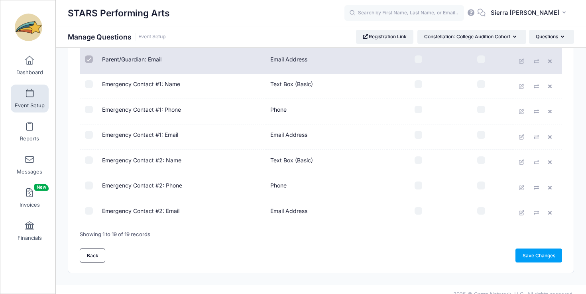
scroll to position [386, 0]
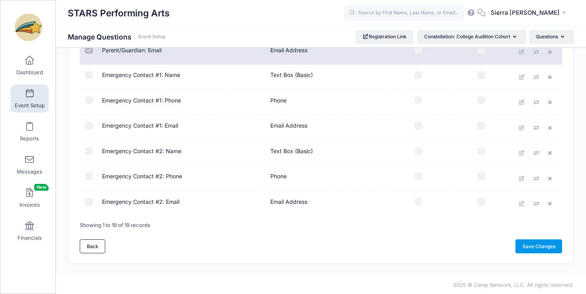
click at [521, 246] on link "Save Changes" at bounding box center [538, 246] width 47 height 14
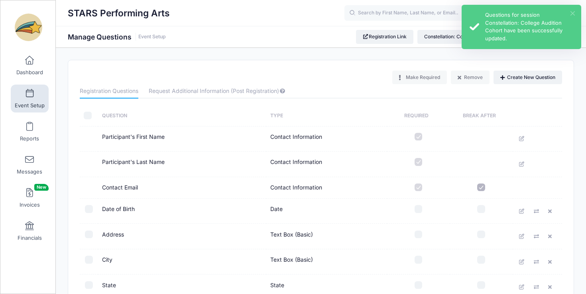
click at [572, 14] on button "×" at bounding box center [572, 13] width 4 height 4
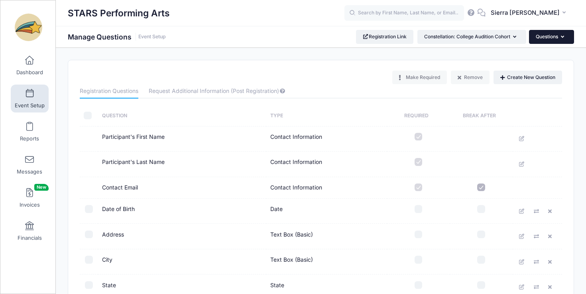
click at [561, 37] on icon "button" at bounding box center [564, 37] width 6 height 0
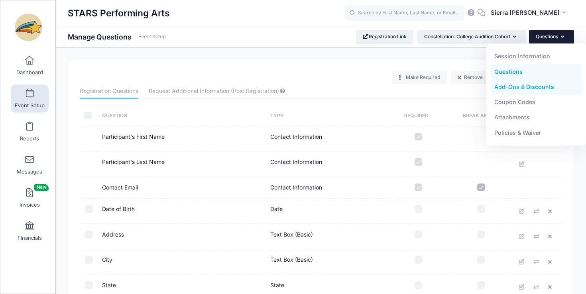
click at [531, 85] on link "Add-Ons & Discounts" at bounding box center [536, 86] width 92 height 15
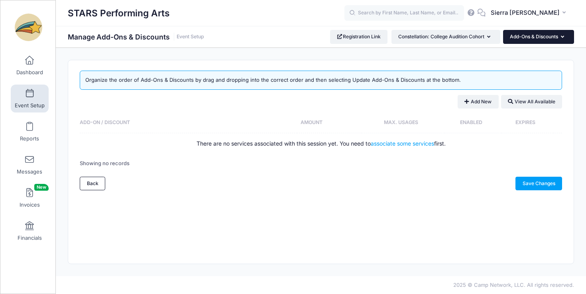
click at [548, 39] on button "Add-Ons & Discounts" at bounding box center [538, 37] width 71 height 14
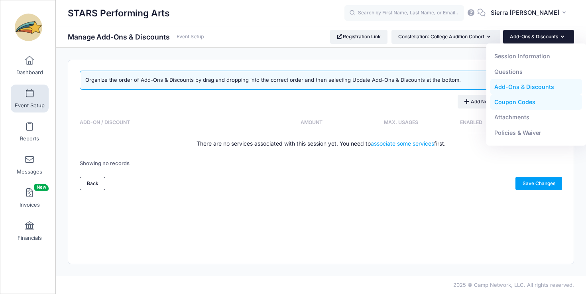
click at [526, 103] on link "Coupon Codes" at bounding box center [536, 101] width 92 height 15
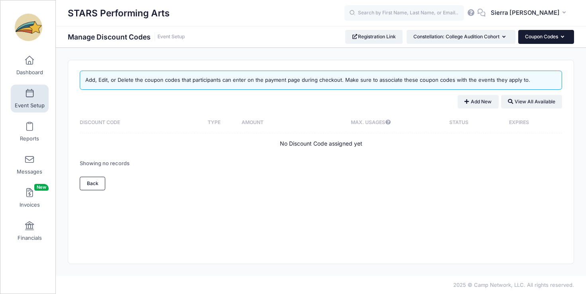
click at [555, 40] on button "Coupon Codes" at bounding box center [546, 37] width 56 height 14
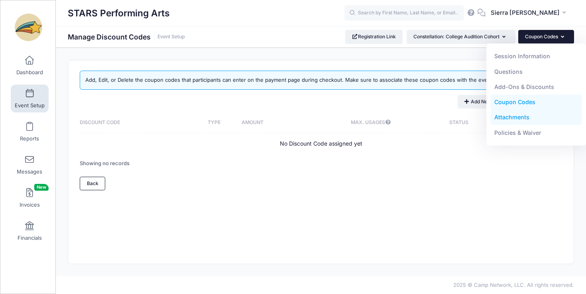
click at [510, 122] on link "Attachments" at bounding box center [536, 117] width 92 height 15
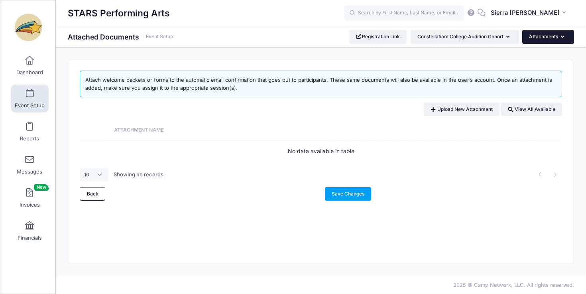
click at [557, 37] on button "Attachments" at bounding box center [548, 37] width 52 height 14
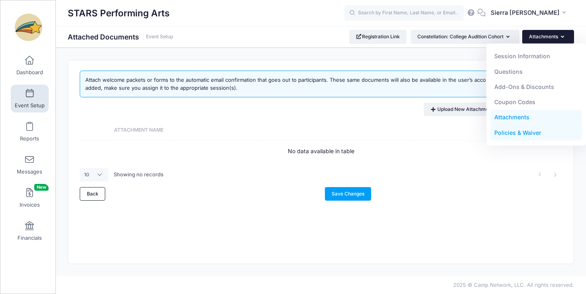
click at [522, 130] on link "Policies & Waiver" at bounding box center [536, 132] width 92 height 15
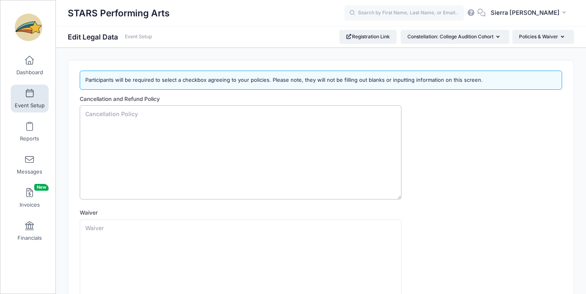
click at [271, 167] on textarea "Cancellation and Refund Policy" at bounding box center [240, 152] width 321 height 94
type textarea "Payments are non-refundable."
click at [236, 264] on textarea "Waiver" at bounding box center [240, 266] width 321 height 94
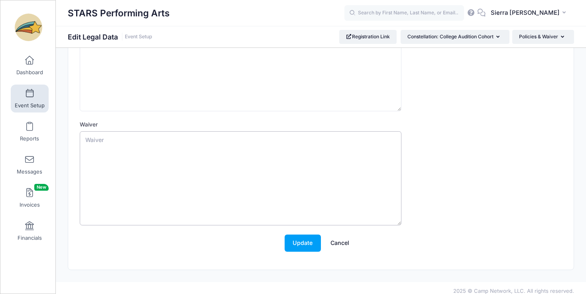
scroll to position [94, 0]
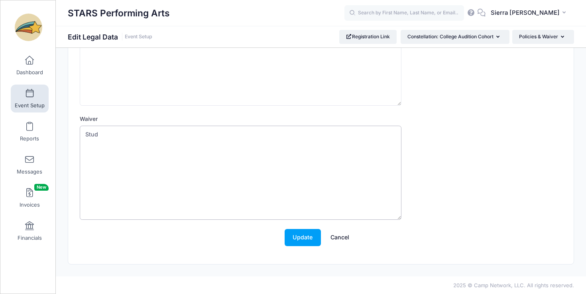
drag, startPoint x: 147, startPoint y: 137, endPoint x: 77, endPoint y: 136, distance: 70.1
click at [77, 136] on div "Cancellation and Refund Policy Payments are non-refundable. Waiver Stud Update …" at bounding box center [321, 127] width 490 height 253
paste textarea "By signing this form, I (or my parent/guardian, if under 18) acknowledge and ag…"
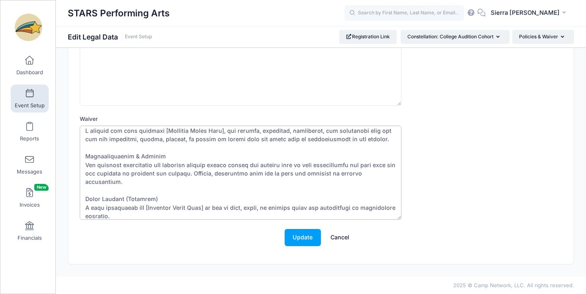
scroll to position [0, 0]
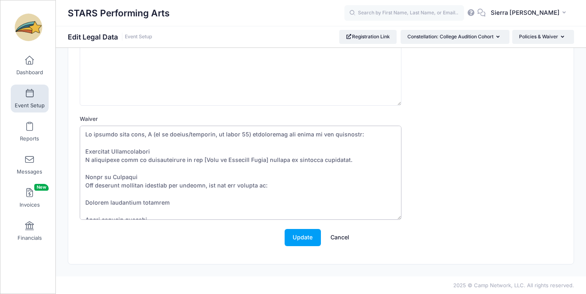
drag, startPoint x: 141, startPoint y: 136, endPoint x: 76, endPoint y: 136, distance: 64.9
click at [77, 136] on div "Cancellation and Refund Policy Payments are non-refundable. Waiver Update Cancel" at bounding box center [321, 127] width 490 height 253
drag, startPoint x: 269, startPoint y: 159, endPoint x: 196, endPoint y: 161, distance: 73.3
click at [196, 161] on textarea "Waiver" at bounding box center [240, 173] width 321 height 94
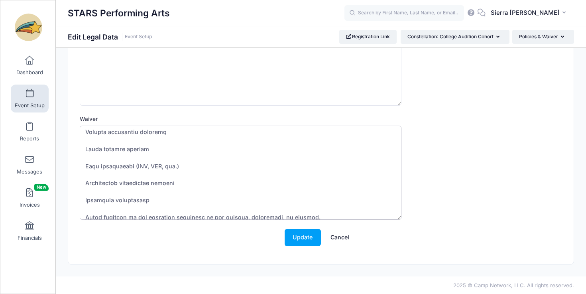
scroll to position [80, 0]
drag, startPoint x: 179, startPoint y: 168, endPoint x: 81, endPoint y: 163, distance: 98.1
click at [81, 163] on textarea "Waiver" at bounding box center [240, 173] width 321 height 94
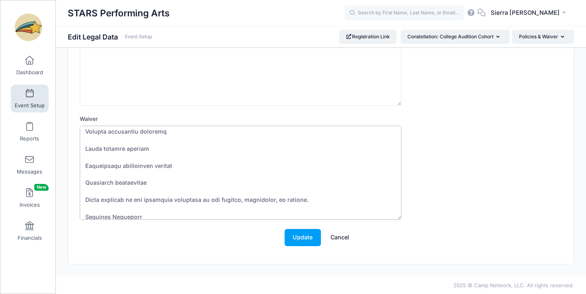
drag, startPoint x: 122, startPoint y: 166, endPoint x: 59, endPoint y: 166, distance: 63.7
click at [59, 166] on div "Participants will be required to select a checkbox agreeing to your policies. P…" at bounding box center [321, 115] width 530 height 298
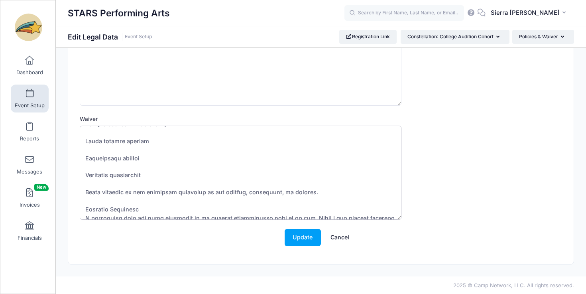
scroll to position [92, 0]
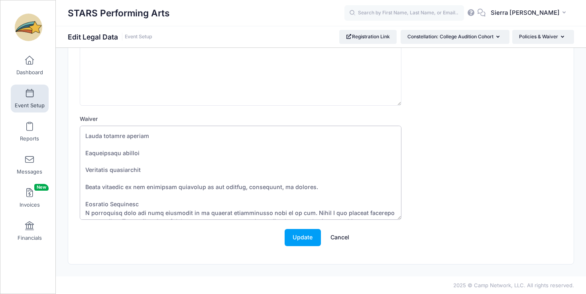
drag, startPoint x: 110, startPoint y: 170, endPoint x: 61, endPoint y: 170, distance: 49.4
click at [61, 170] on div "Participants will be required to select a checkbox agreeing to your policies. P…" at bounding box center [321, 115] width 530 height 298
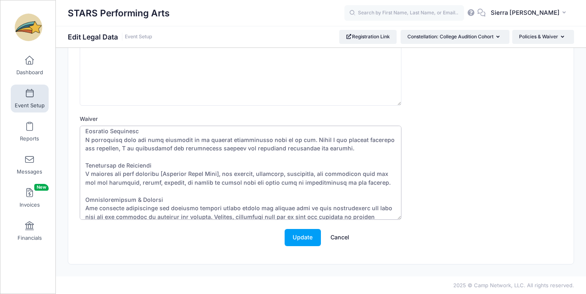
scroll to position [166, 0]
drag, startPoint x: 227, startPoint y: 175, endPoint x: 161, endPoint y: 176, distance: 66.5
click at [161, 176] on textarea "Waiver" at bounding box center [240, 173] width 321 height 94
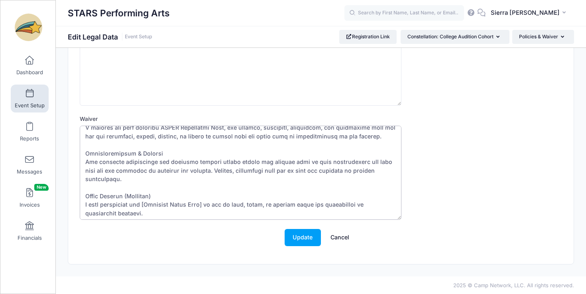
scroll to position [214, 0]
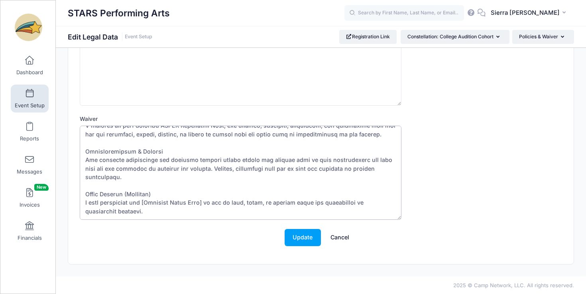
drag, startPoint x: 159, startPoint y: 194, endPoint x: 126, endPoint y: 194, distance: 32.3
click at [126, 194] on textarea "Waiver" at bounding box center [240, 173] width 321 height 94
drag, startPoint x: 210, startPoint y: 203, endPoint x: 142, endPoint y: 204, distance: 67.7
click at [142, 204] on textarea "Waiver" at bounding box center [240, 173] width 321 height 94
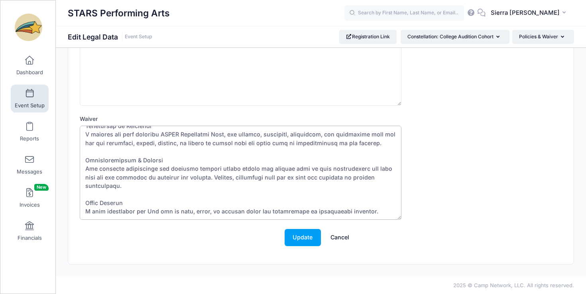
scroll to position [205, 0]
type textarea "I (or my parent/guardian, if under 18) acknowledge and agree to the following: …"
click at [306, 233] on button "Update" at bounding box center [302, 237] width 36 height 17
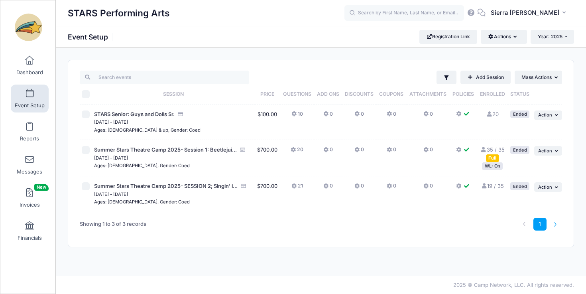
click at [553, 225] on li at bounding box center [555, 224] width 13 height 13
click at [559, 222] on li at bounding box center [555, 224] width 13 height 13
click at [29, 127] on span at bounding box center [29, 126] width 0 height 9
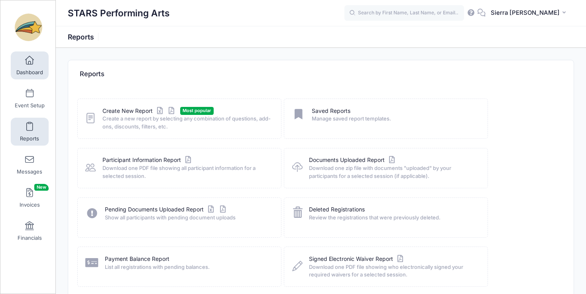
click at [34, 75] on span "Dashboard" at bounding box center [29, 72] width 27 height 7
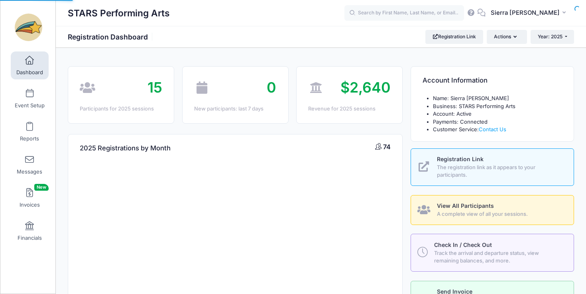
select select
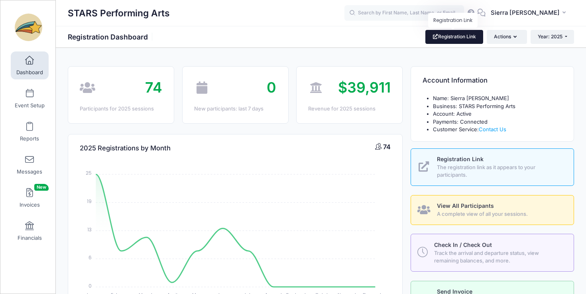
click at [459, 43] on link "Registration Link" at bounding box center [454, 37] width 58 height 14
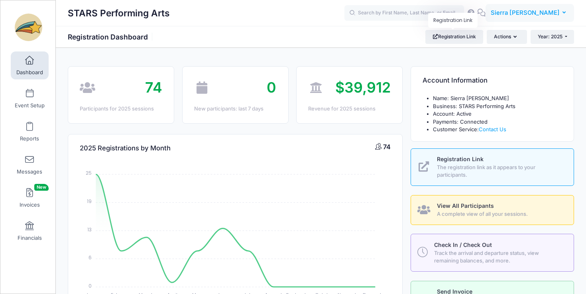
click at [563, 13] on icon "button" at bounding box center [565, 13] width 6 height 0
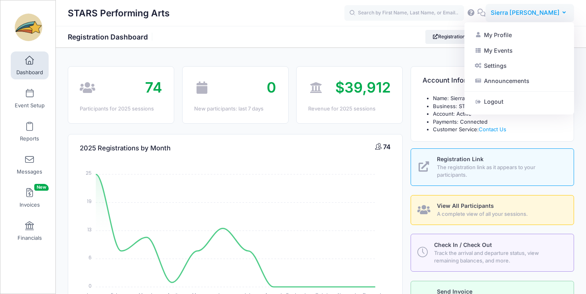
click at [563, 13] on icon "button" at bounding box center [565, 13] width 6 height 0
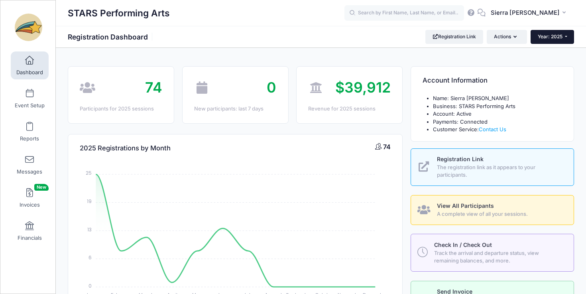
click at [563, 29] on div "STARS Performing Arts Registration Dashboard Registration Link Actions Year: 20…" at bounding box center [321, 37] width 530 height 22
click at [563, 32] on button "Year: 2025" at bounding box center [551, 37] width 43 height 14
click at [557, 53] on link "Year: 2026" at bounding box center [556, 52] width 52 height 10
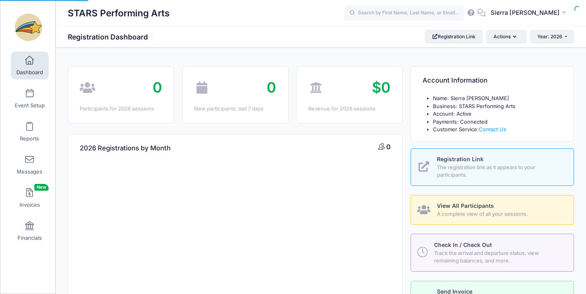
select select
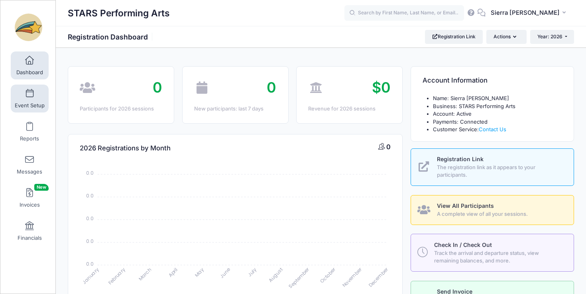
click at [44, 100] on link "Event Setup" at bounding box center [30, 98] width 38 height 28
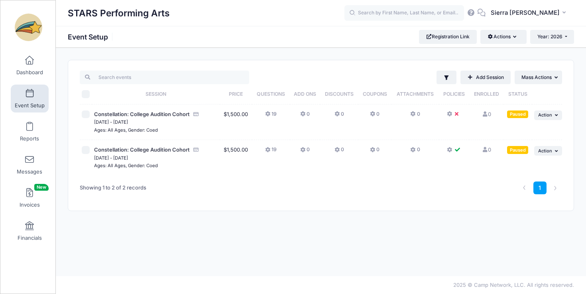
click at [83, 113] on input "checkbox" at bounding box center [86, 114] width 8 height 8
checkbox input "true"
click at [547, 123] on td "... Action Resume Session Pause Session Edit Session Duplicate Session Delete S…" at bounding box center [547, 122] width 30 height 36
click at [548, 121] on td "... Action Resume Session Pause Session Edit Session Duplicate Session Delete S…" at bounding box center [547, 122] width 30 height 36
click at [551, 119] on button "... Action" at bounding box center [548, 115] width 28 height 10
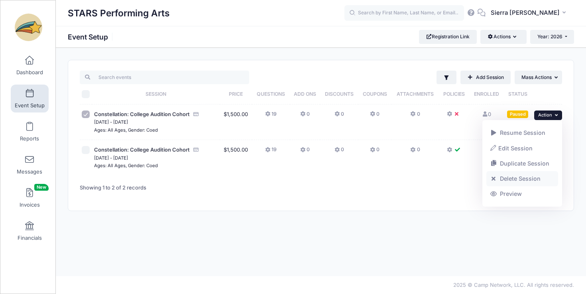
click at [517, 180] on link "Delete Session" at bounding box center [522, 178] width 72 height 15
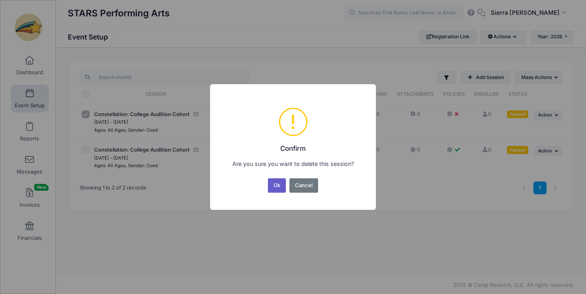
click at [276, 186] on button "Ok" at bounding box center [277, 185] width 18 height 14
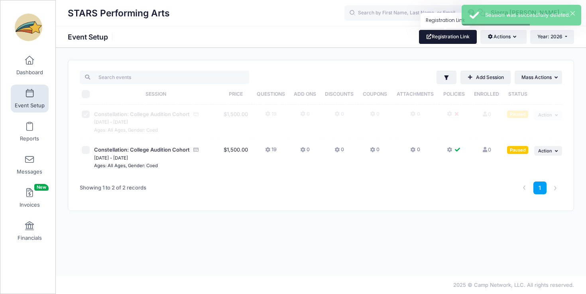
click at [434, 41] on link "Registration Link" at bounding box center [448, 37] width 58 height 14
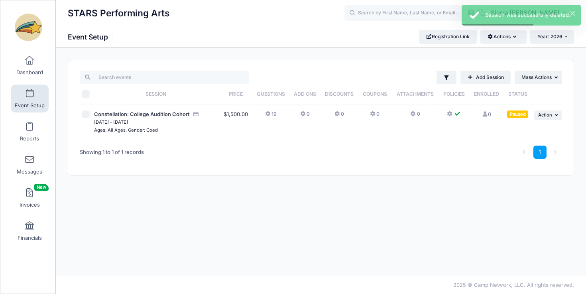
click at [84, 118] on td at bounding box center [86, 121] width 12 height 35
click at [542, 117] on span "Action" at bounding box center [545, 115] width 14 height 6
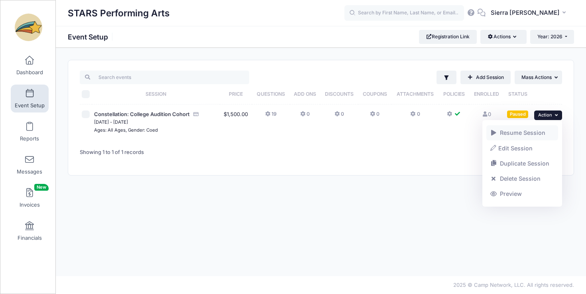
click at [529, 135] on link "Resume Session" at bounding box center [522, 132] width 72 height 15
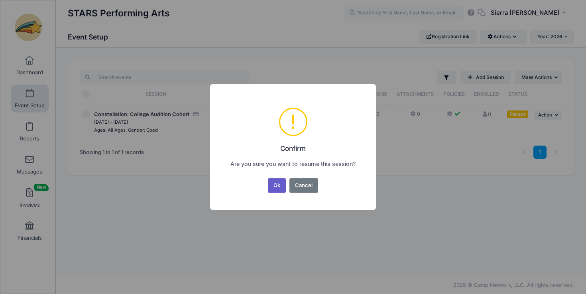
click at [275, 189] on button "Ok" at bounding box center [277, 185] width 18 height 14
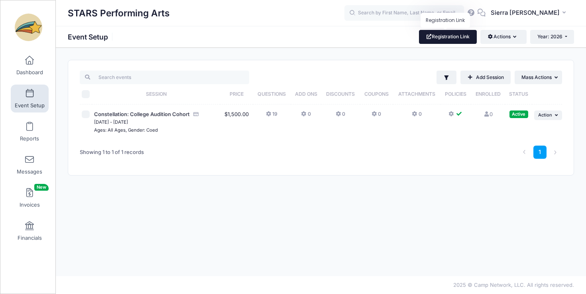
click at [463, 33] on link "Registration Link" at bounding box center [448, 37] width 58 height 14
click at [443, 37] on link "Registration Link" at bounding box center [448, 37] width 58 height 14
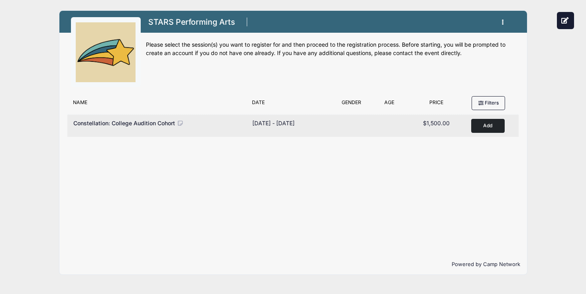
click at [484, 127] on button "Add to Cart" at bounding box center [487, 126] width 33 height 14
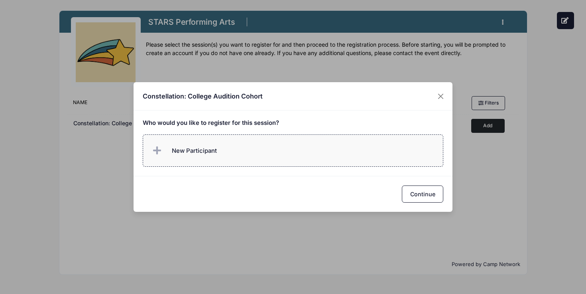
click at [262, 155] on label "New Participant" at bounding box center [293, 150] width 301 height 32
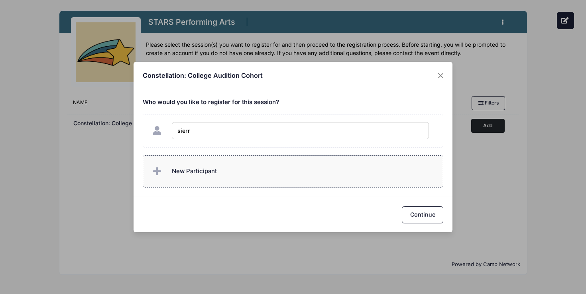
type input "sierra"
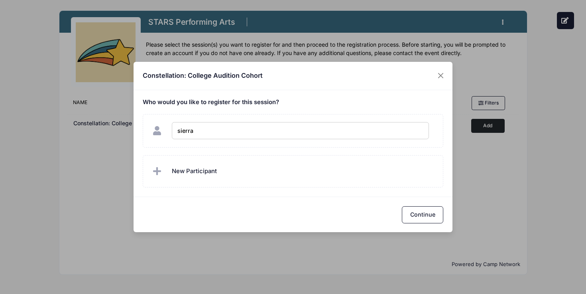
checkbox input "true"
click at [416, 202] on div "Continue" at bounding box center [292, 213] width 319 height 35
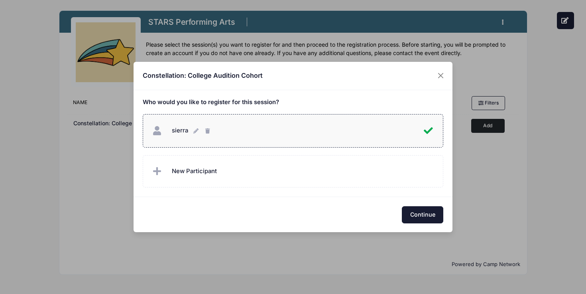
click at [418, 215] on button "Continue" at bounding box center [422, 214] width 41 height 17
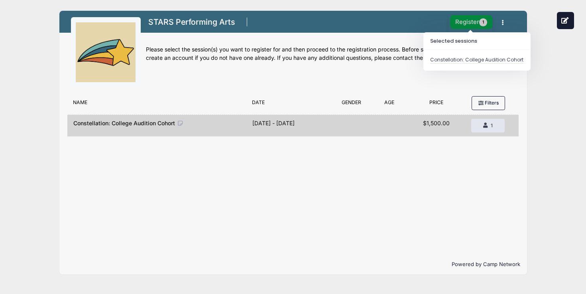
click at [468, 18] on button "Register 1" at bounding box center [471, 22] width 42 height 14
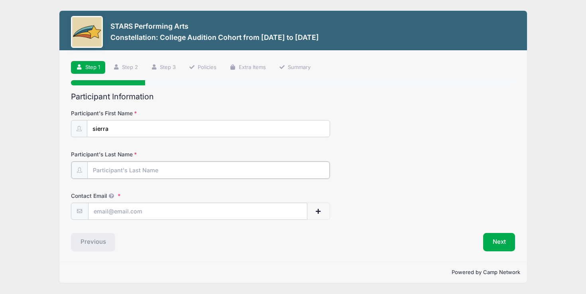
click at [191, 168] on input "Participant's Last Name" at bounding box center [208, 169] width 242 height 17
type input "Lockrem"
type input "sierra@theatrestars.org"
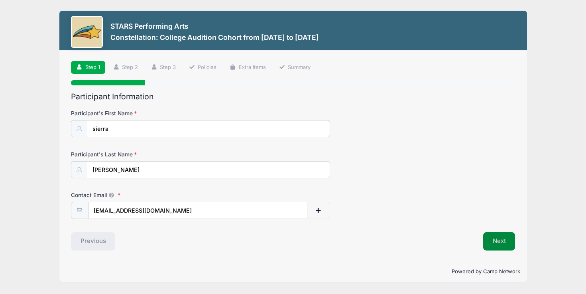
click at [494, 233] on button "Next" at bounding box center [499, 241] width 32 height 18
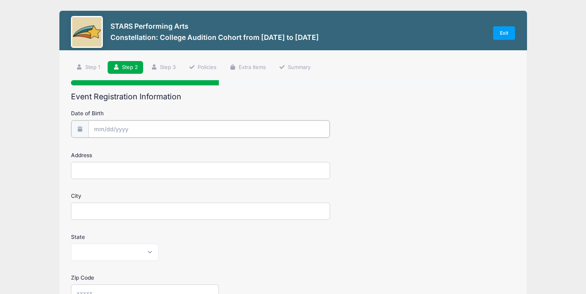
click at [188, 129] on input "Date of Birth" at bounding box center [208, 128] width 241 height 17
click at [147, 204] on span "15" at bounding box center [144, 209] width 14 height 14
type input "10/15/2025"
click at [141, 170] on input "Address" at bounding box center [200, 169] width 259 height 17
click at [188, 205] on input "City" at bounding box center [200, 210] width 259 height 17
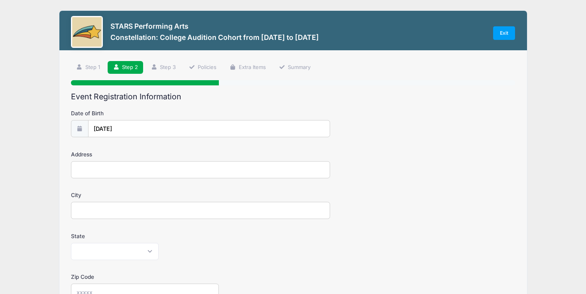
scroll to position [89, 0]
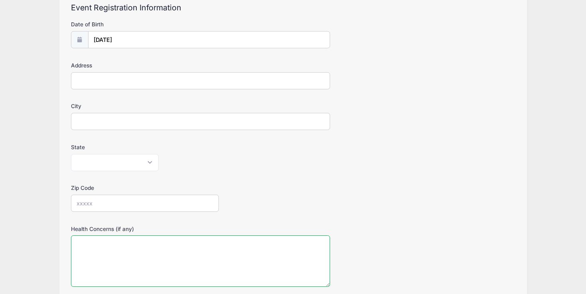
click at [273, 248] on textarea "Health Concerns (if any)" at bounding box center [200, 260] width 259 height 51
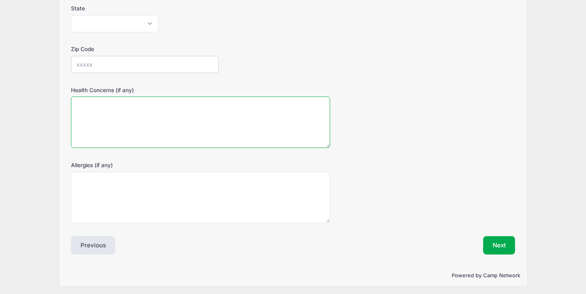
scroll to position [230, 0]
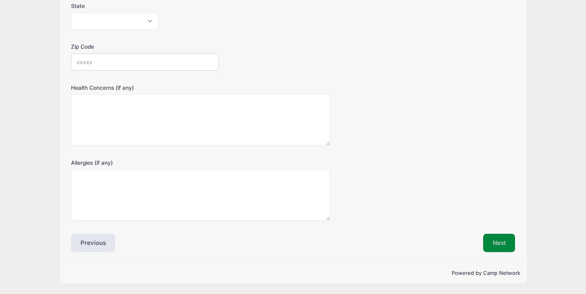
click at [491, 243] on button "Next" at bounding box center [499, 242] width 32 height 18
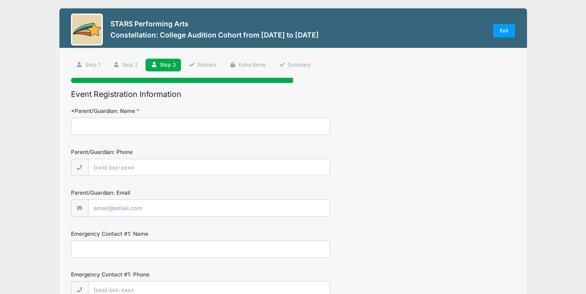
scroll to position [0, 0]
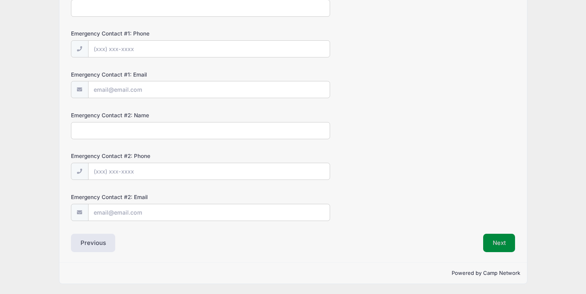
click at [502, 237] on button "Next" at bounding box center [499, 242] width 32 height 18
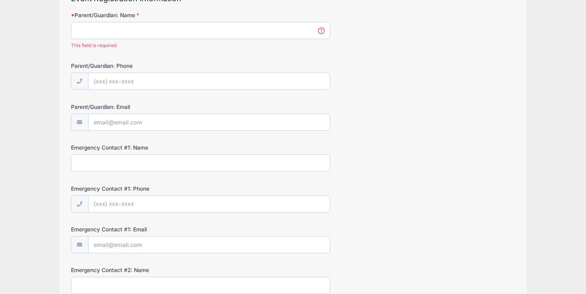
scroll to position [68, 0]
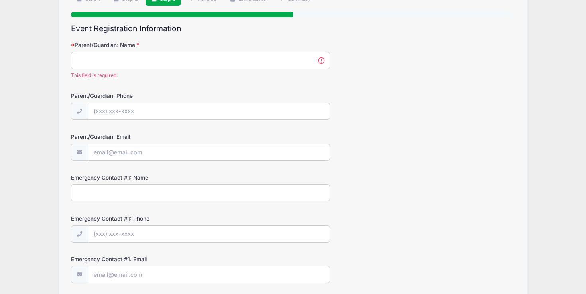
click at [222, 63] on input "Parent/Guardian: Name" at bounding box center [200, 60] width 259 height 17
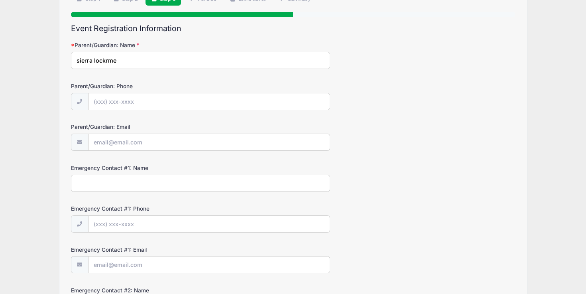
type input "sierra lockrme"
click at [395, 135] on div "Parent/Guardian: Email" at bounding box center [293, 137] width 444 height 28
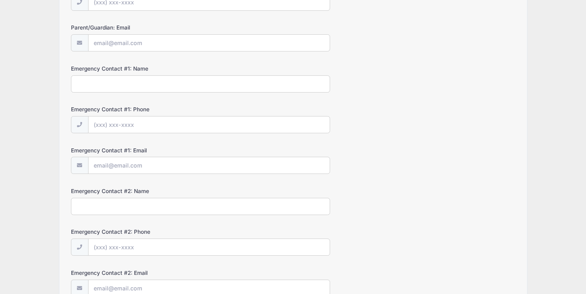
scroll to position [243, 0]
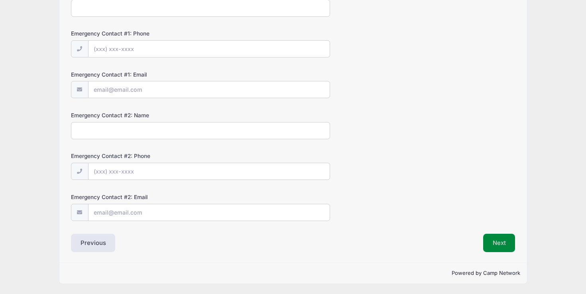
click at [489, 233] on button "Next" at bounding box center [499, 242] width 32 height 18
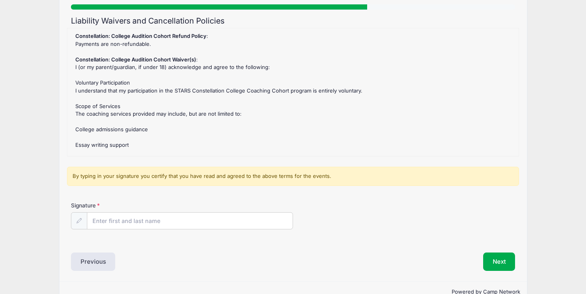
scroll to position [75, 0]
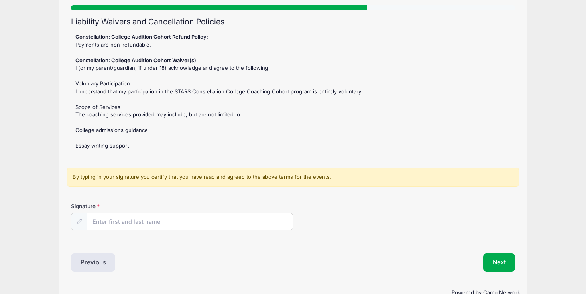
drag, startPoint x: 352, startPoint y: 130, endPoint x: 75, endPoint y: 67, distance: 283.9
click at [75, 67] on div "Constellation: College Audition Cohort Refund Policy : Payments are non-refunda…" at bounding box center [292, 93] width 443 height 120
copy div "I (or my parent/guardian, if under 18) acknowledge and agree to the following: …"
click at [222, 151] on div "Constellation: College Audition Cohort Refund Policy : Payments are non-refunda…" at bounding box center [292, 93] width 443 height 120
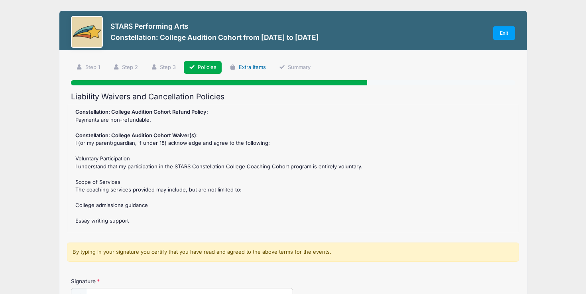
click at [253, 65] on link "Extra Items" at bounding box center [247, 67] width 47 height 13
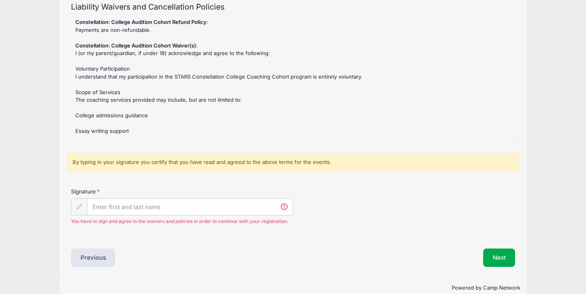
scroll to position [104, 0]
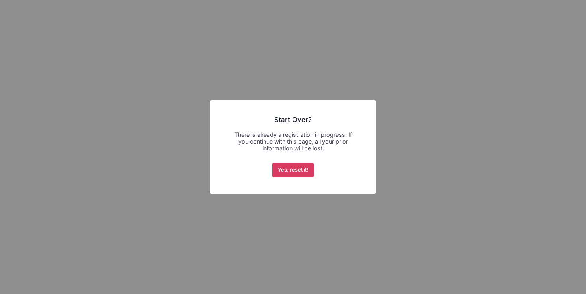
click at [280, 174] on button "Yes, reset it!" at bounding box center [293, 170] width 42 height 14
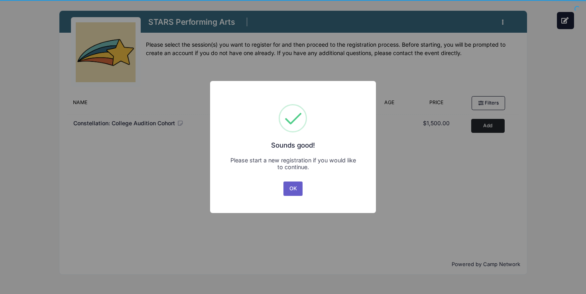
click at [288, 185] on button "OK" at bounding box center [292, 188] width 19 height 14
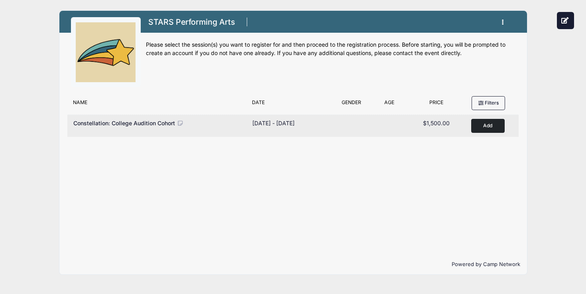
click at [181, 122] on icon at bounding box center [180, 123] width 7 height 6
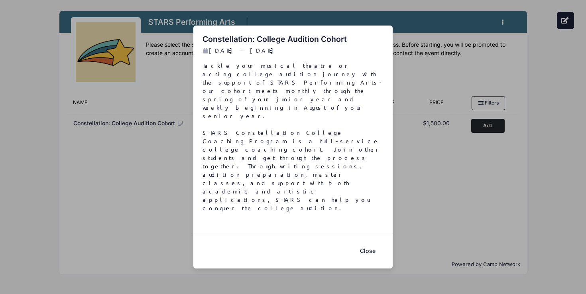
click at [367, 242] on button "Close" at bounding box center [367, 250] width 32 height 17
